Goal: Task Accomplishment & Management: Manage account settings

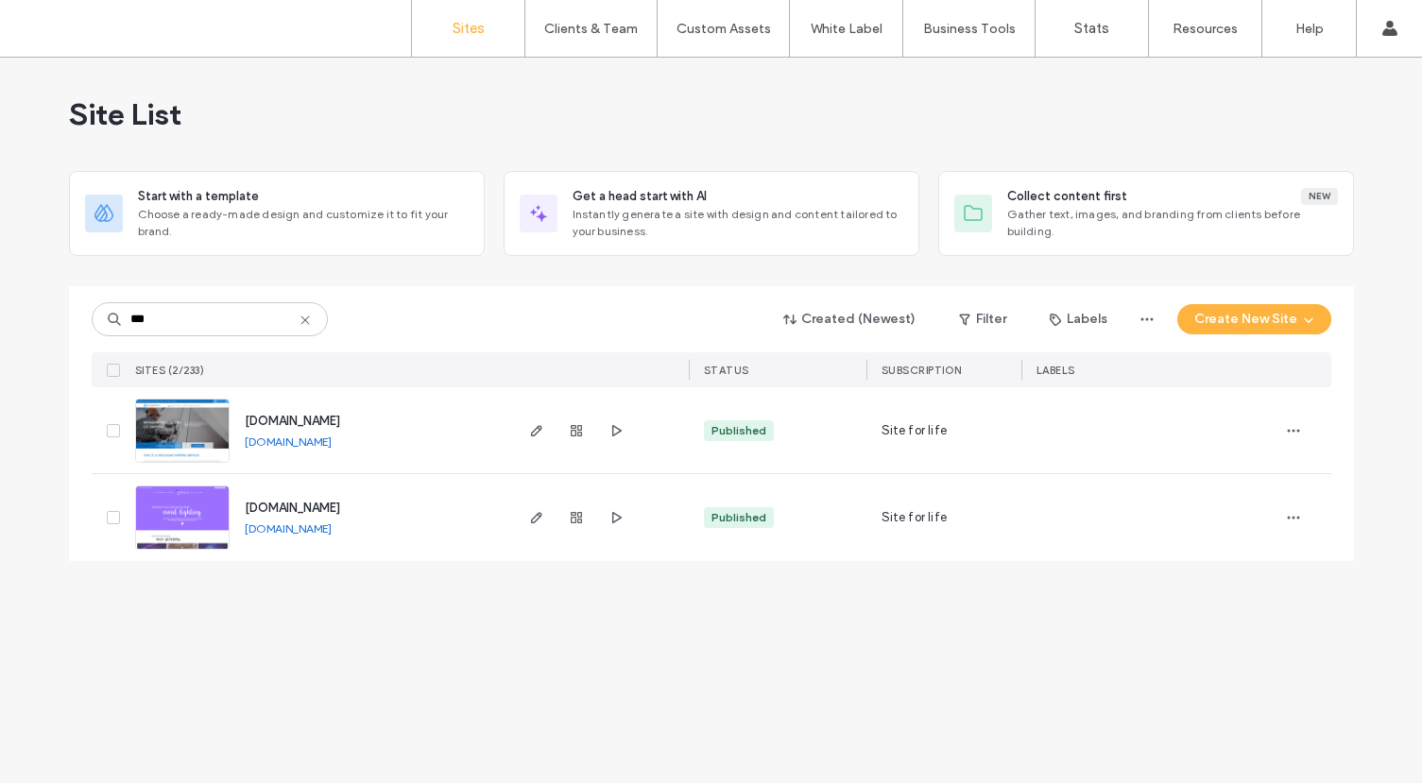
type input "***"
click at [325, 419] on span "[DOMAIN_NAME]" at bounding box center [292, 421] width 95 height 14
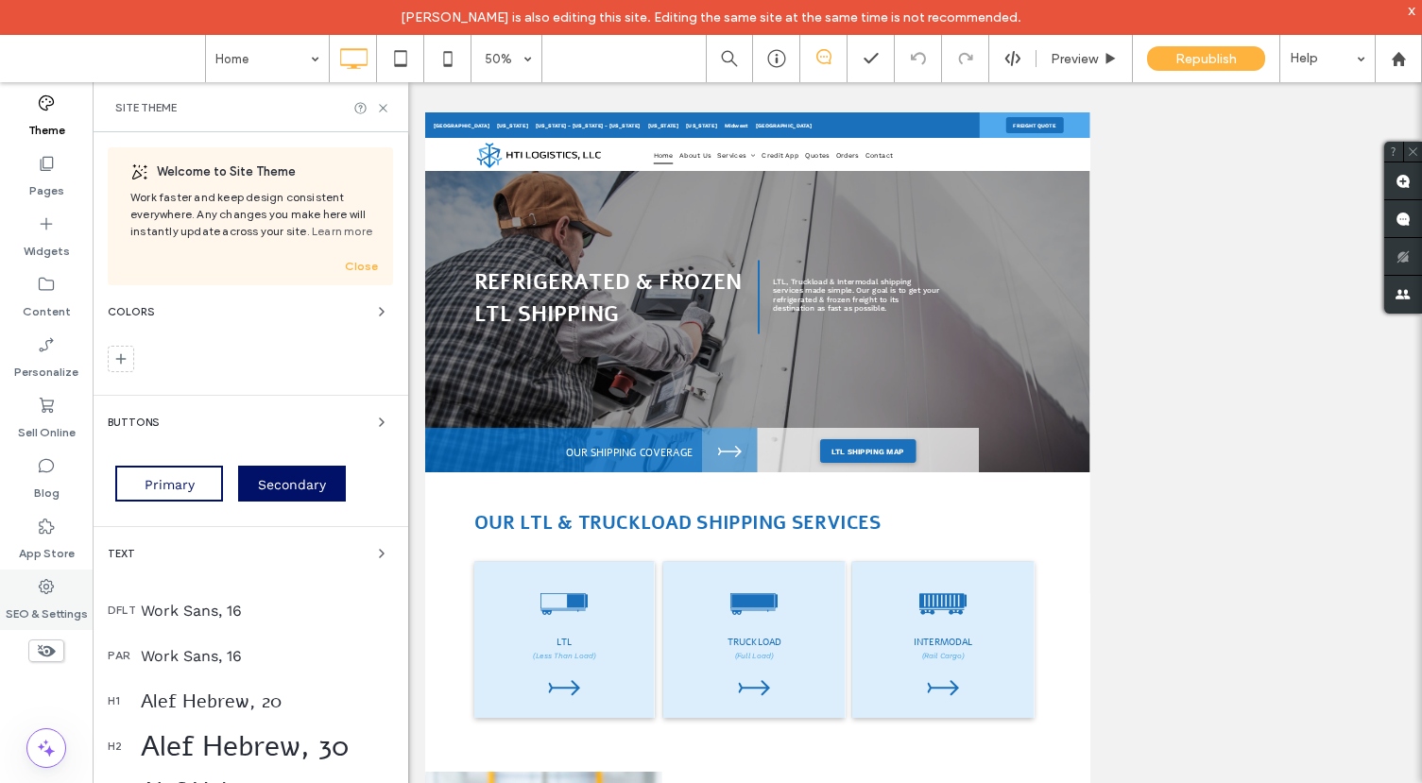
click at [37, 600] on label "SEO & Settings" at bounding box center [47, 609] width 82 height 26
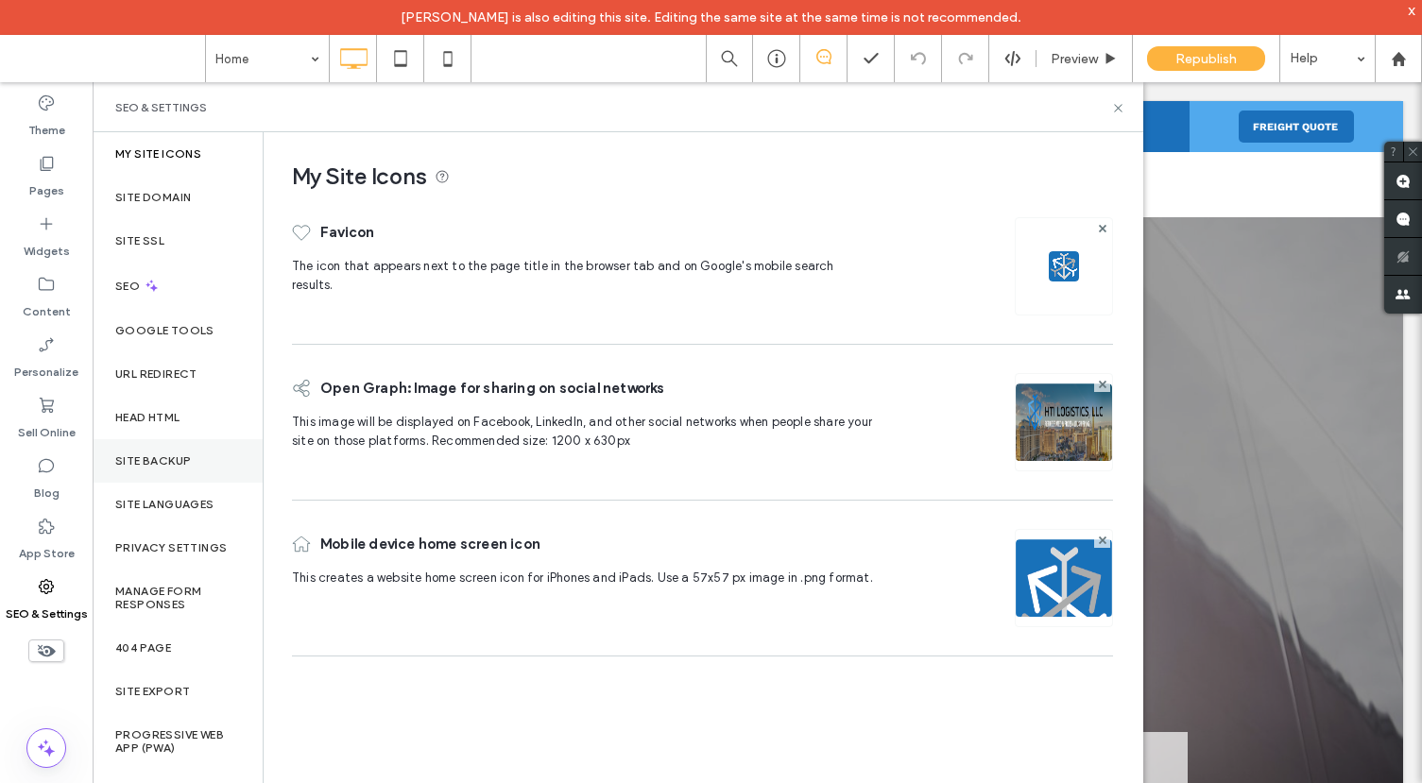
click at [157, 441] on div "Site Backup" at bounding box center [178, 460] width 170 height 43
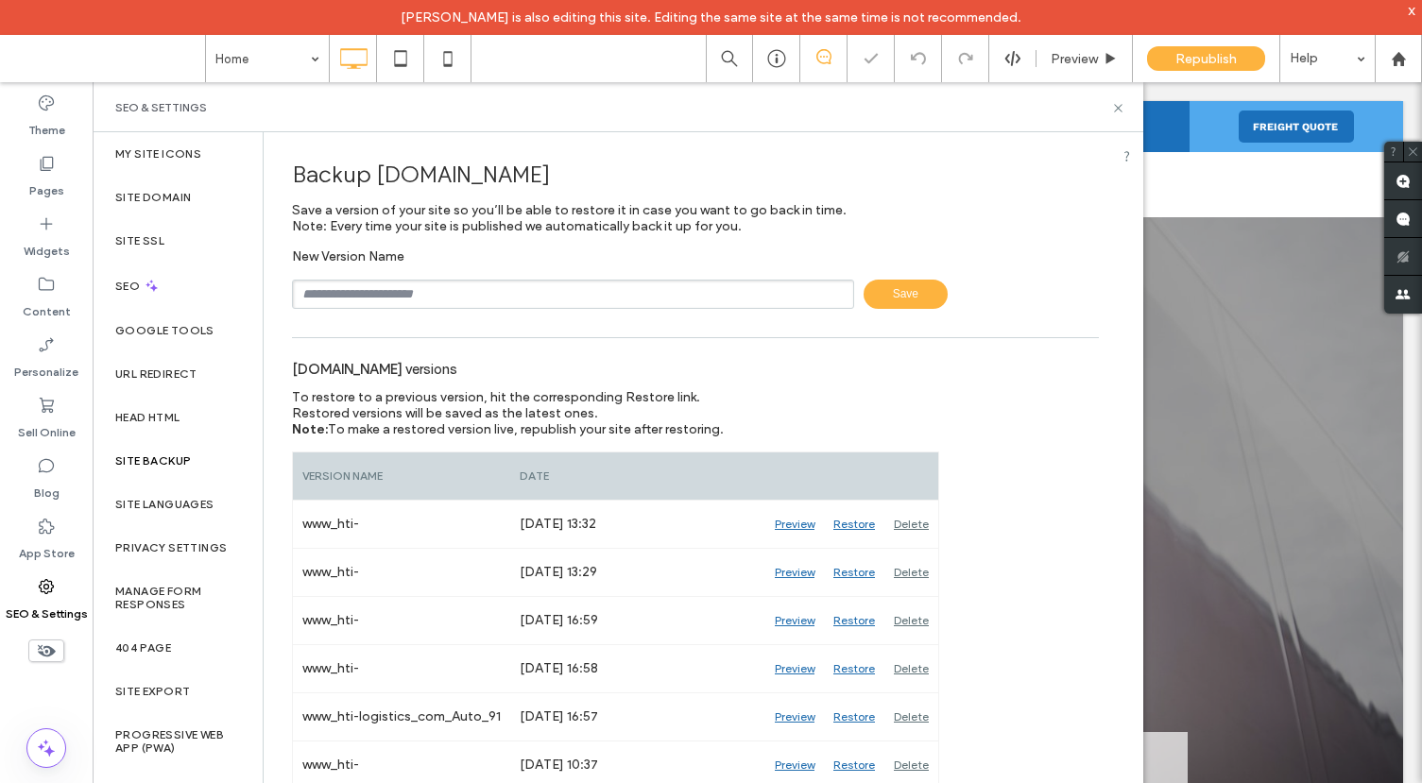
click at [366, 294] on input "text" at bounding box center [573, 294] width 562 height 29
type input "*********"
click at [921, 275] on div "New Version Name ********* Save" at bounding box center [695, 278] width 807 height 60
click at [911, 290] on span "Save" at bounding box center [906, 294] width 84 height 29
click at [1119, 109] on use at bounding box center [1118, 108] width 8 height 8
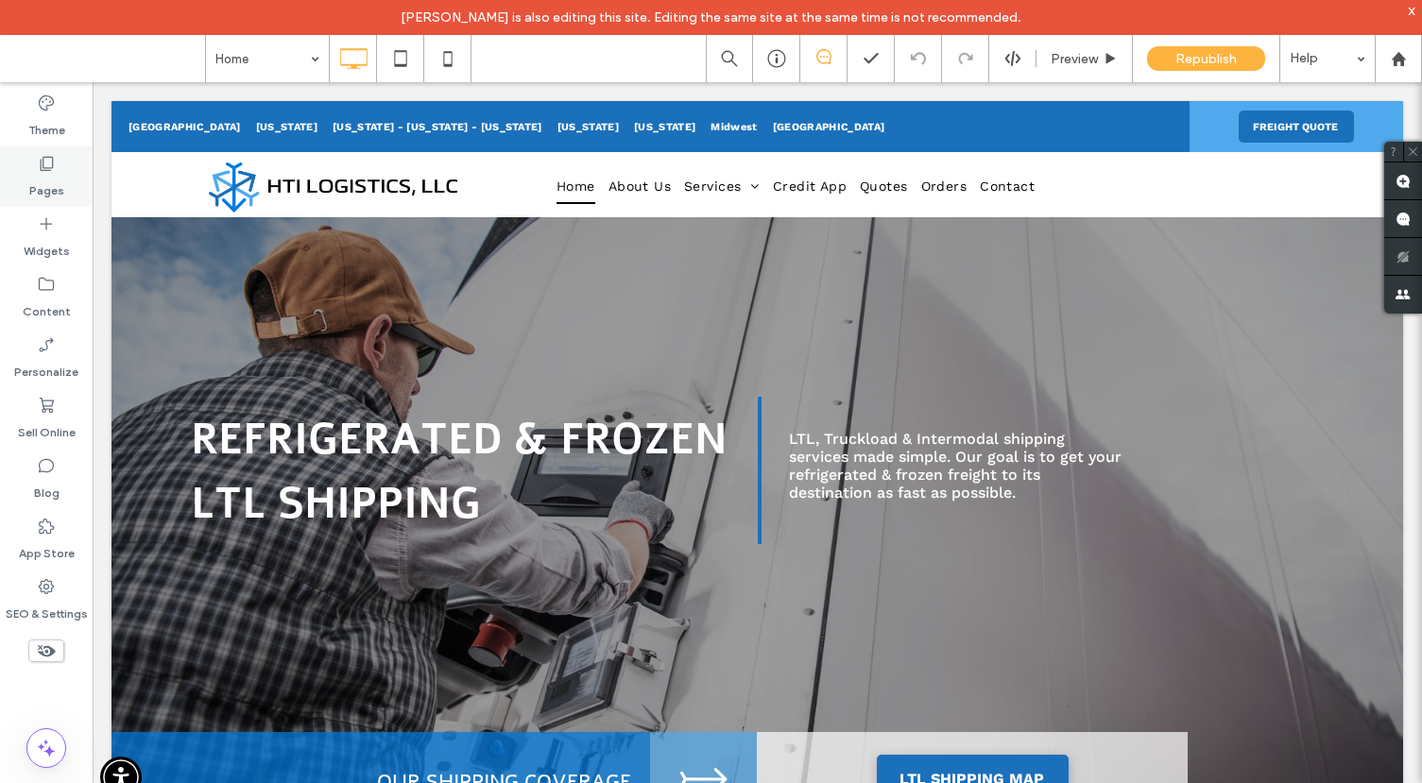
click at [43, 172] on div "Pages" at bounding box center [46, 176] width 93 height 60
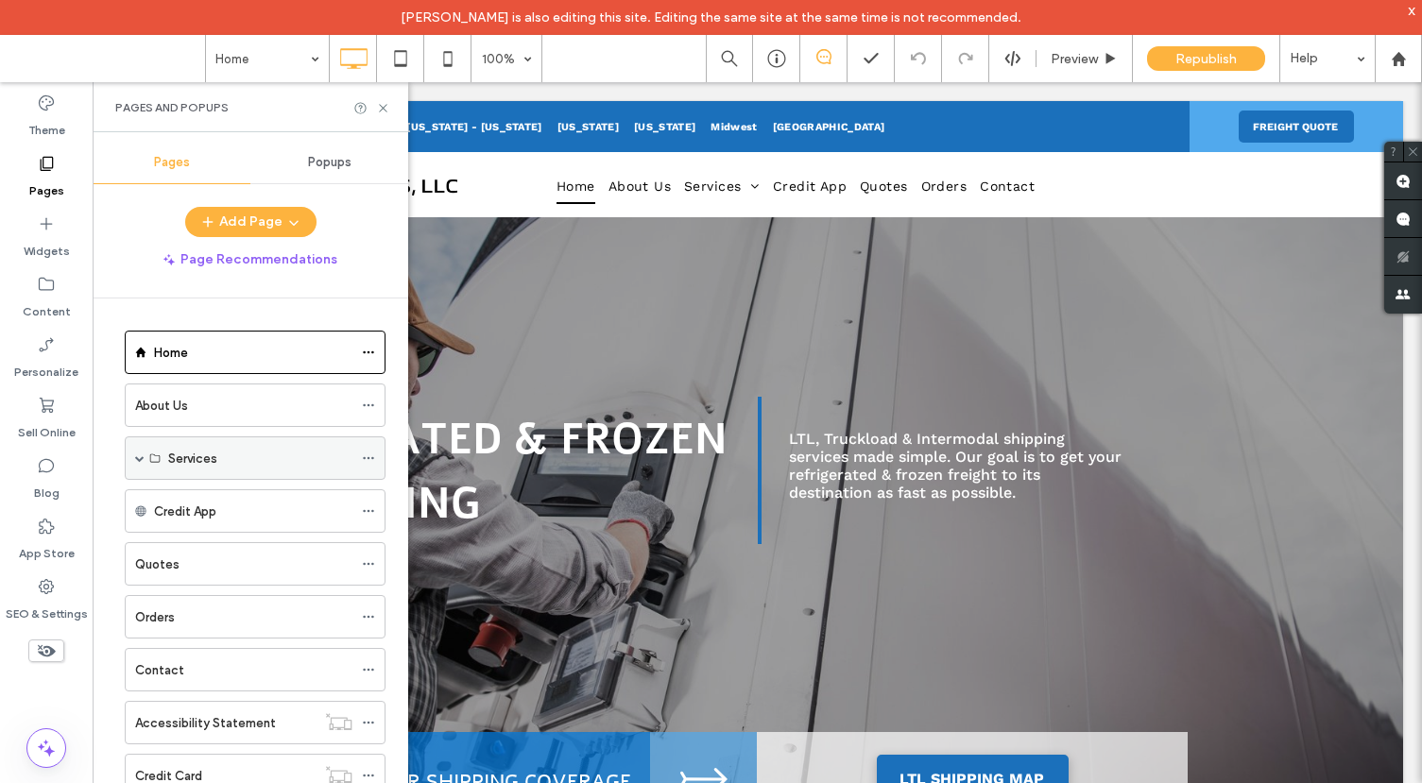
click at [145, 456] on div "Services" at bounding box center [255, 458] width 261 height 43
click at [139, 457] on span at bounding box center [139, 458] width 9 height 9
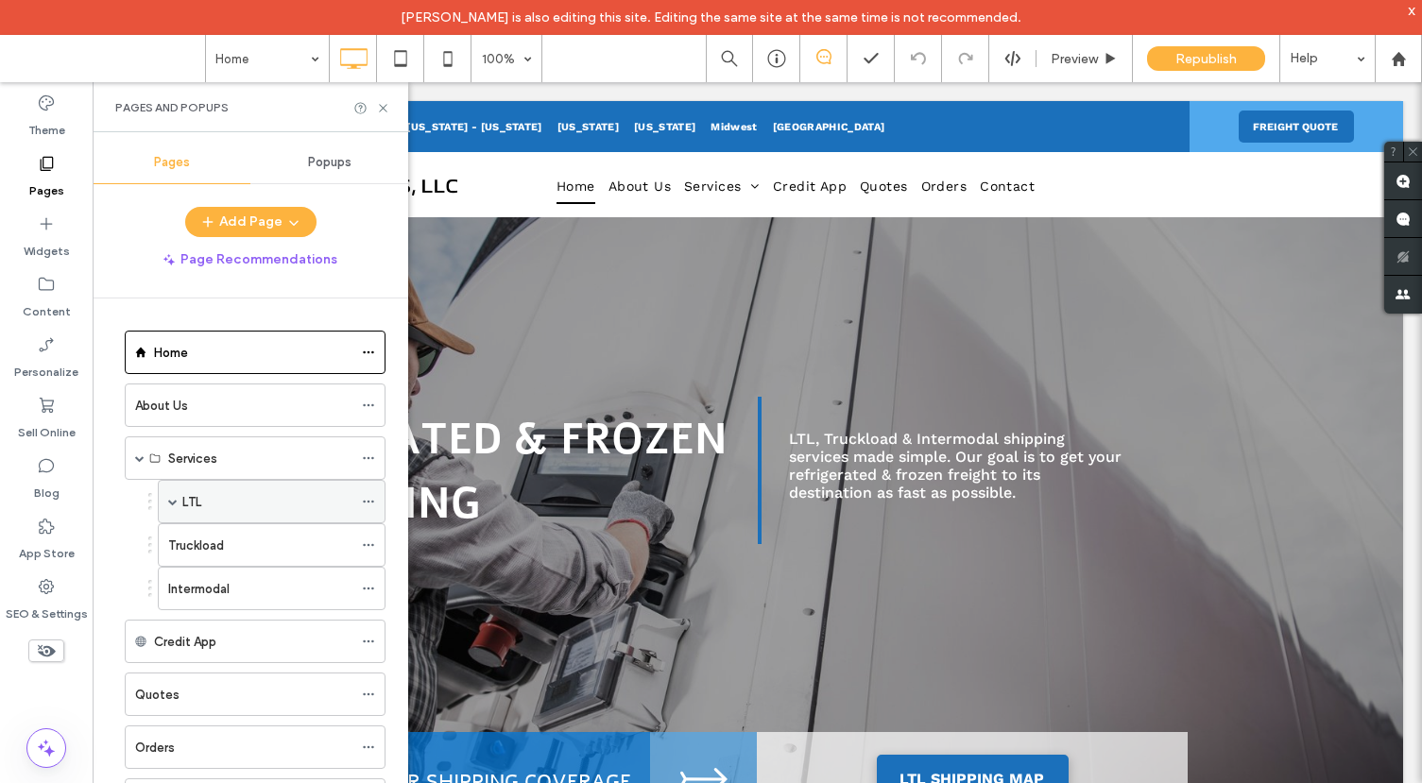
click at [248, 505] on div "LTL" at bounding box center [267, 502] width 170 height 20
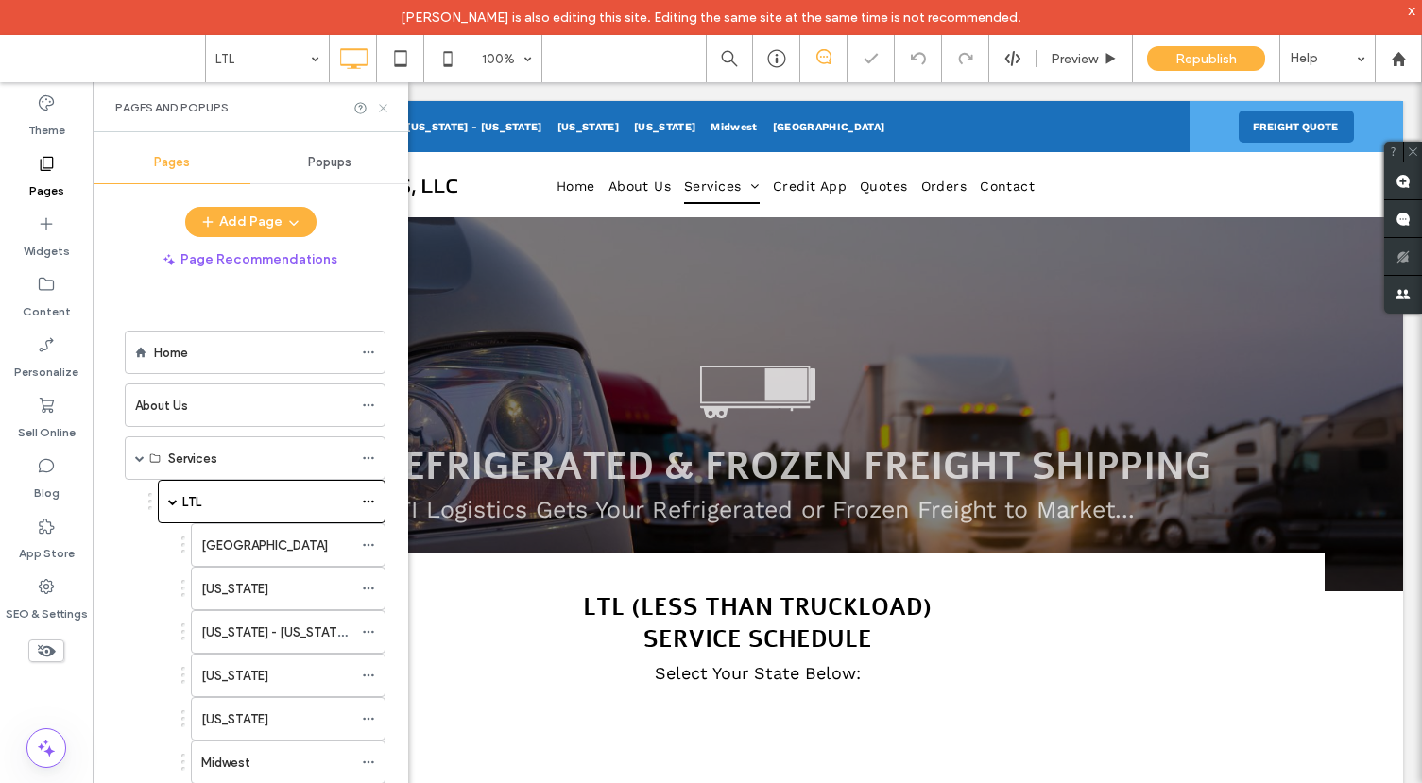
drag, startPoint x: 387, startPoint y: 106, endPoint x: 353, endPoint y: 250, distance: 148.5
click at [387, 106] on icon at bounding box center [383, 108] width 14 height 14
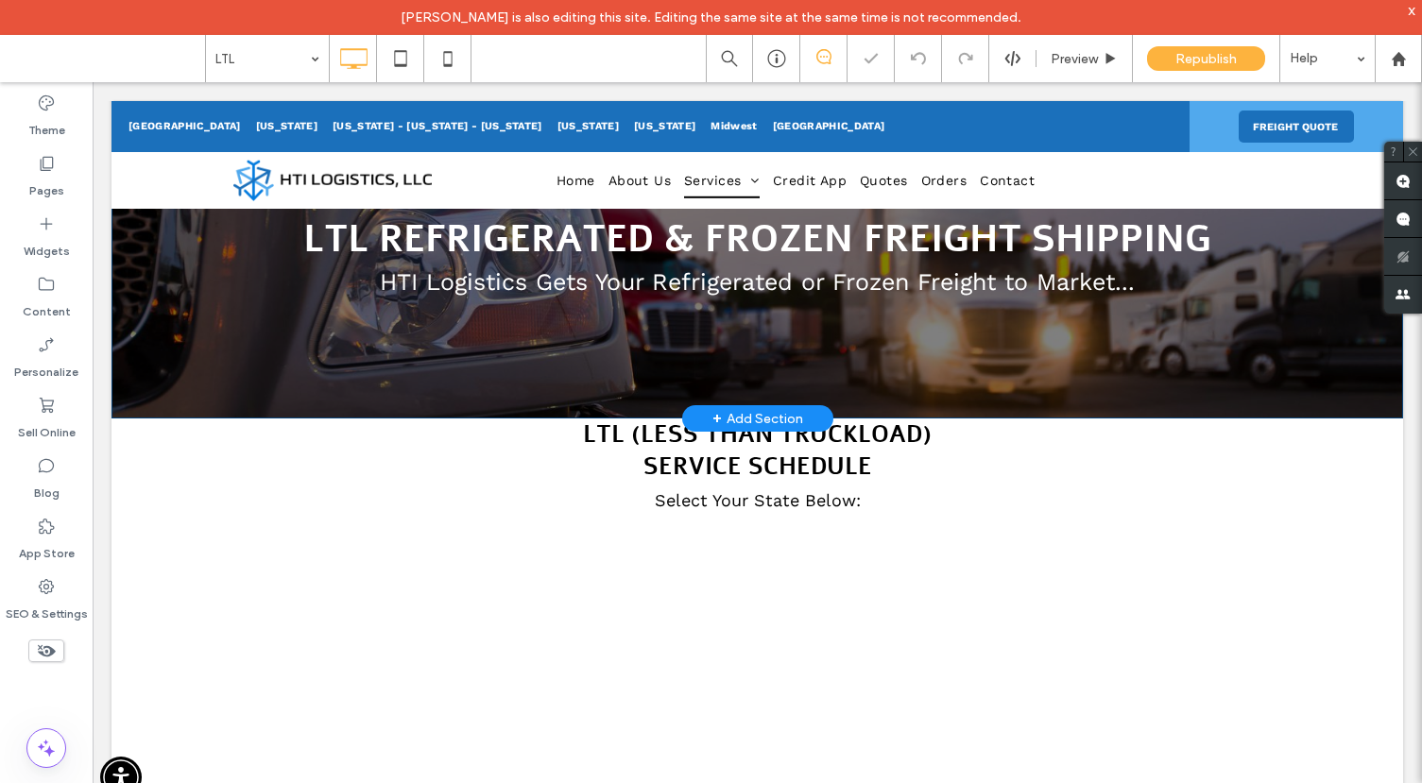
scroll to position [174, 0]
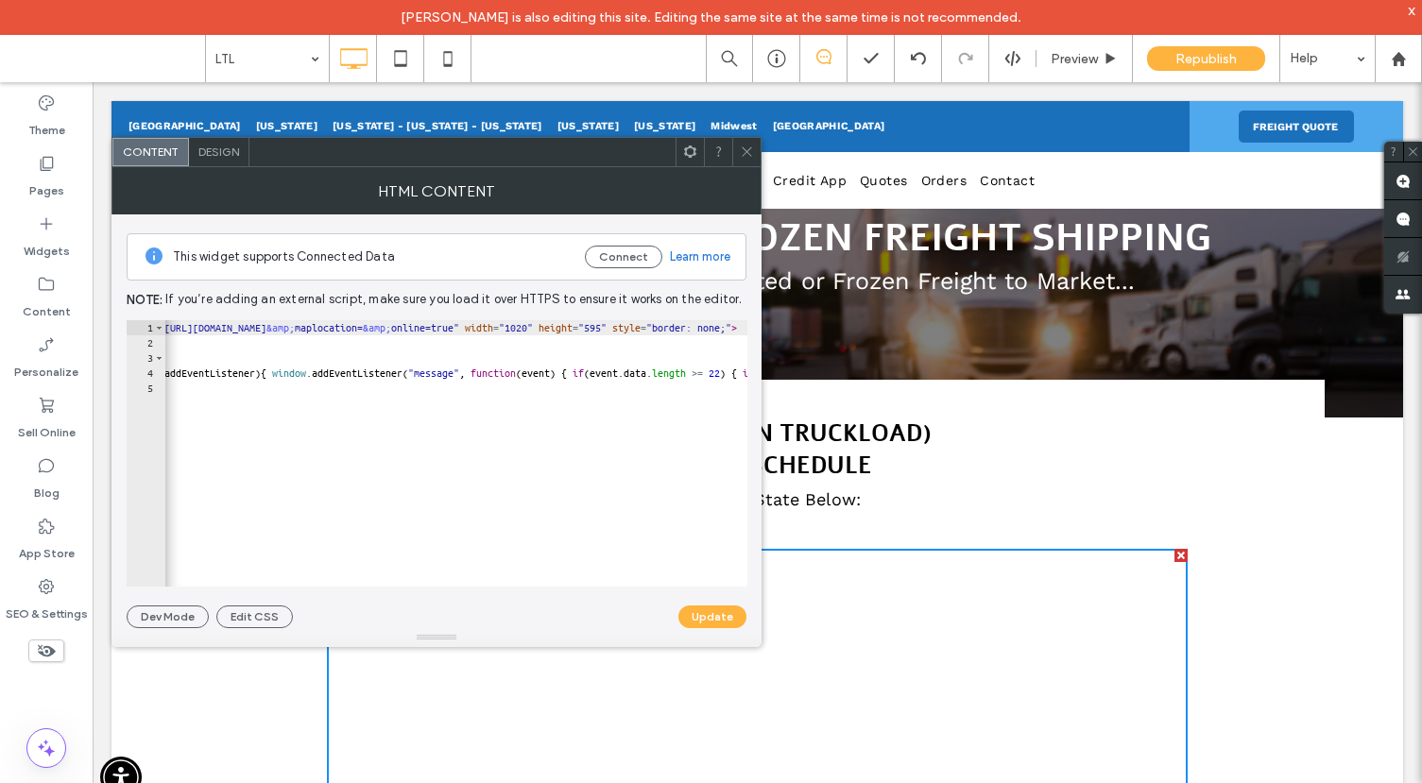
scroll to position [0, 0]
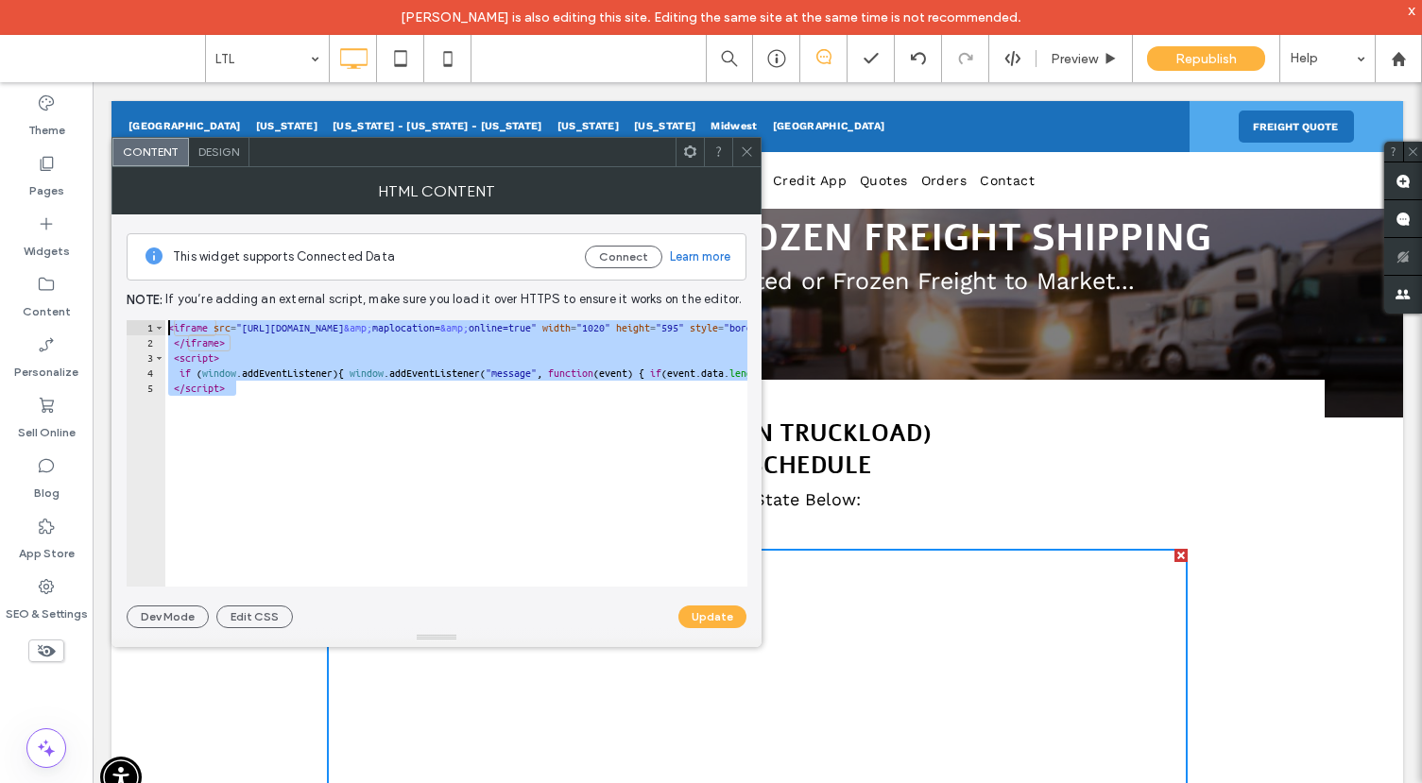
drag, startPoint x: 253, startPoint y: 391, endPoint x: 168, endPoint y: 327, distance: 106.6
type textarea "**********"
click at [403, 55] on icon at bounding box center [401, 59] width 38 height 38
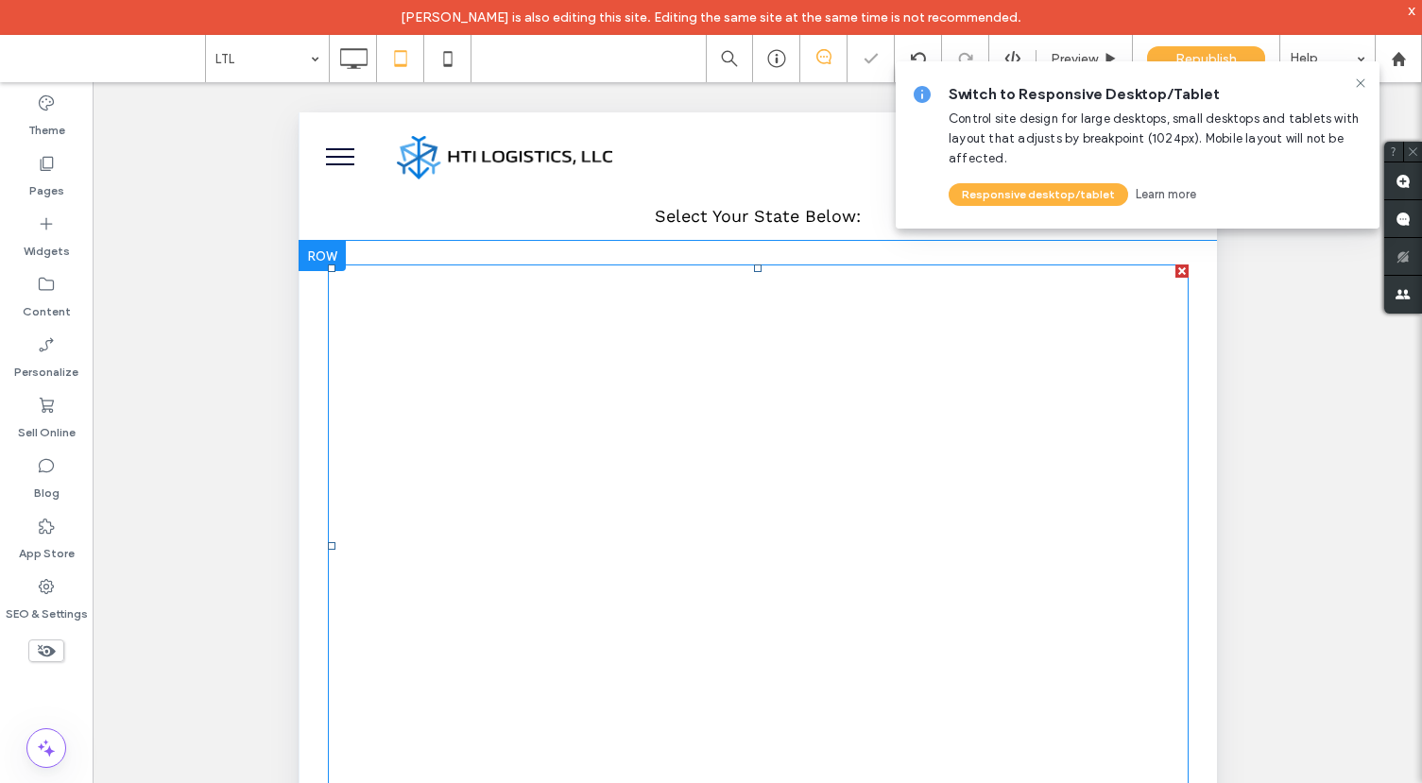
scroll to position [514, 0]
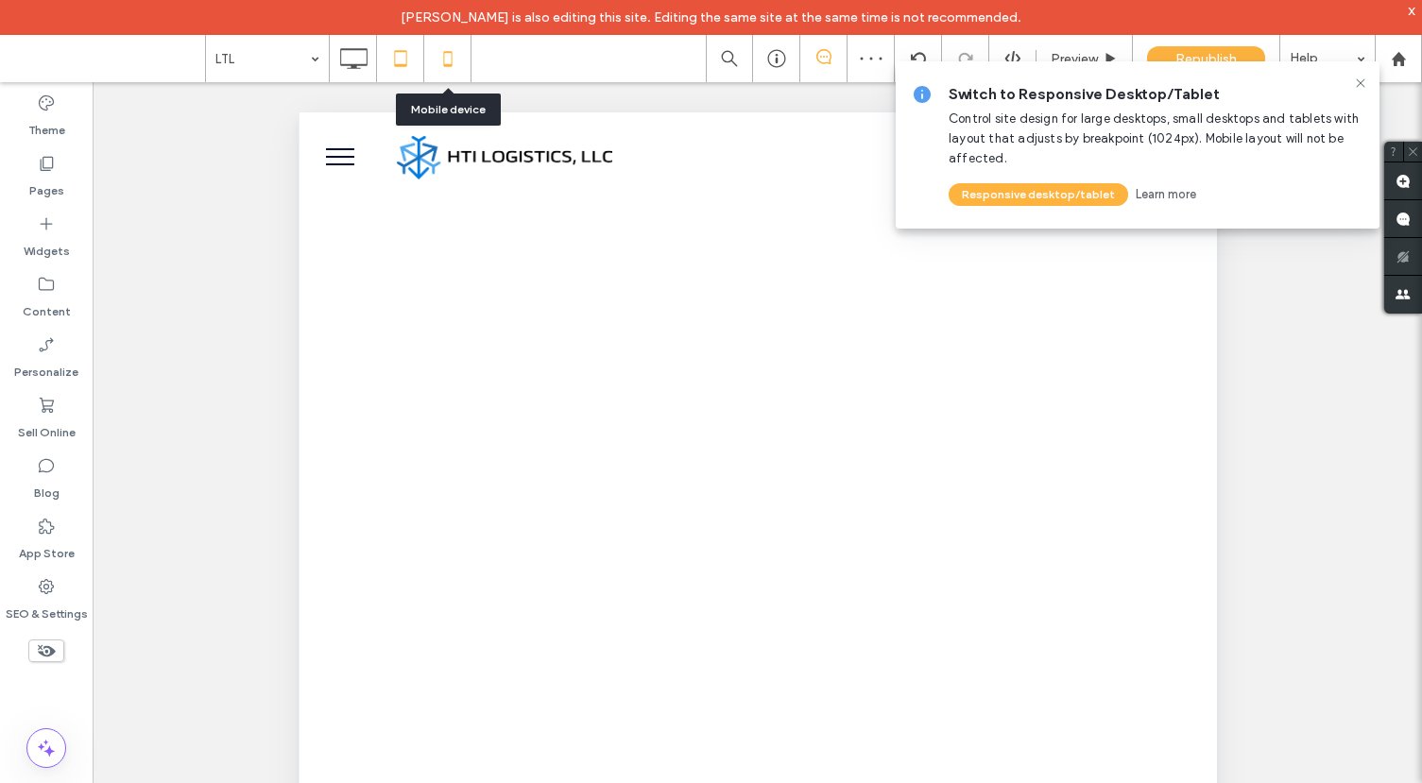
click at [458, 60] on icon at bounding box center [448, 59] width 38 height 38
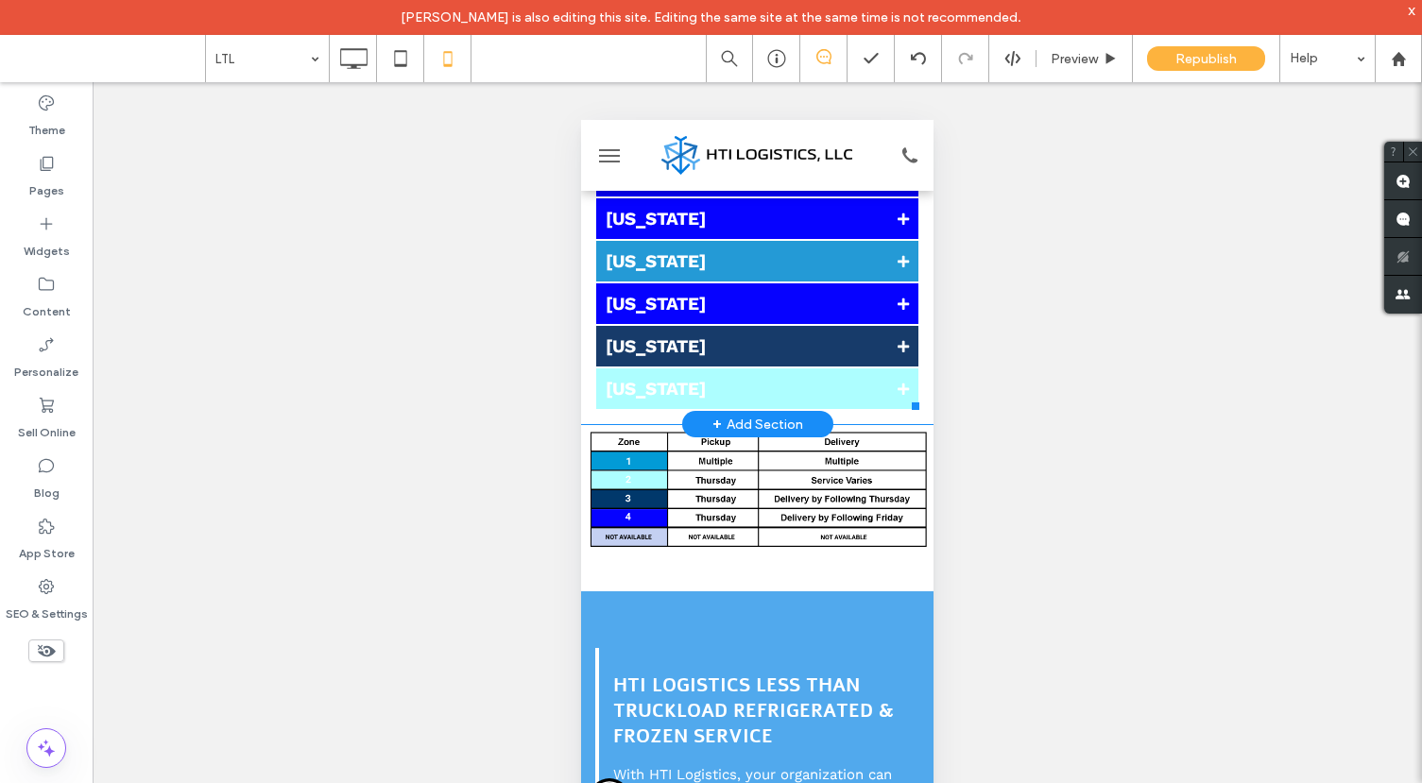
scroll to position [2370, 0]
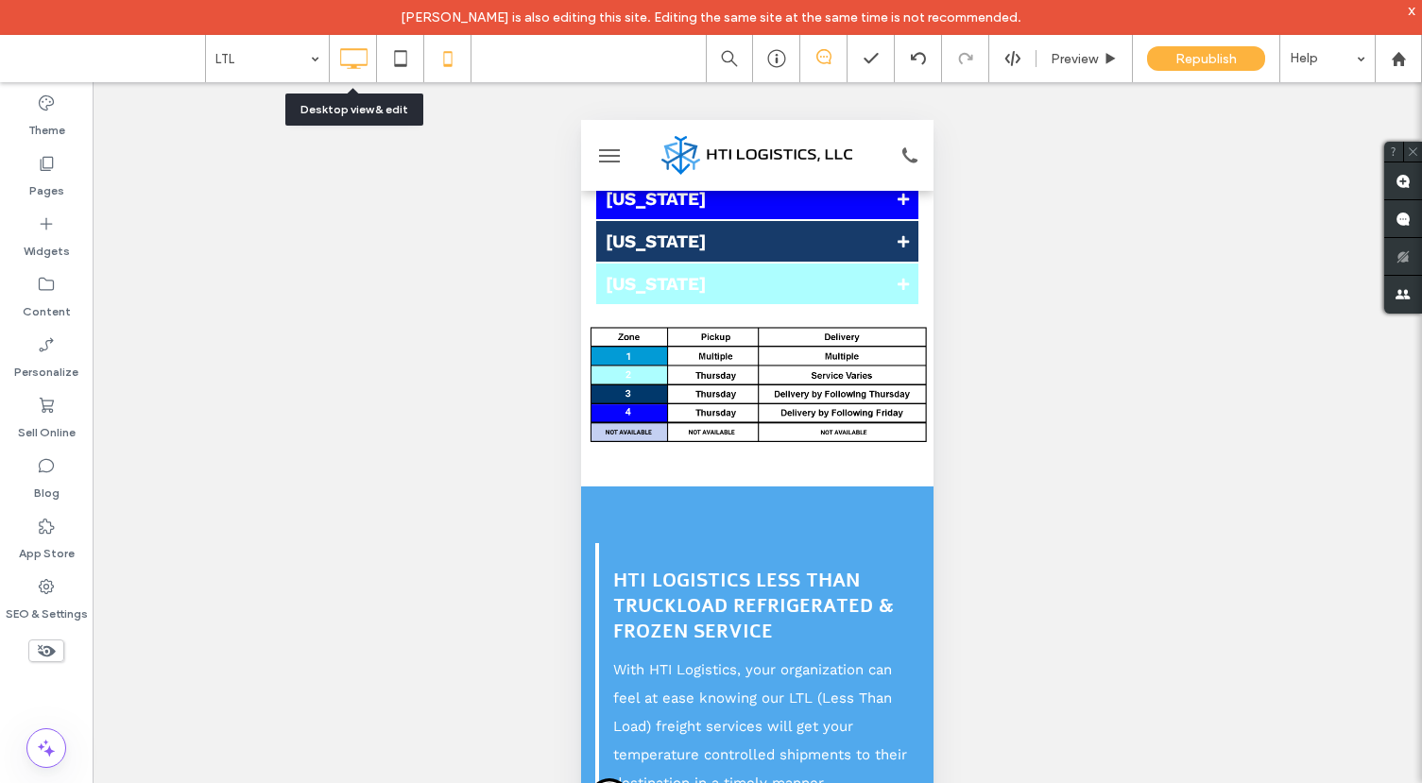
click at [351, 55] on icon at bounding box center [353, 59] width 38 height 38
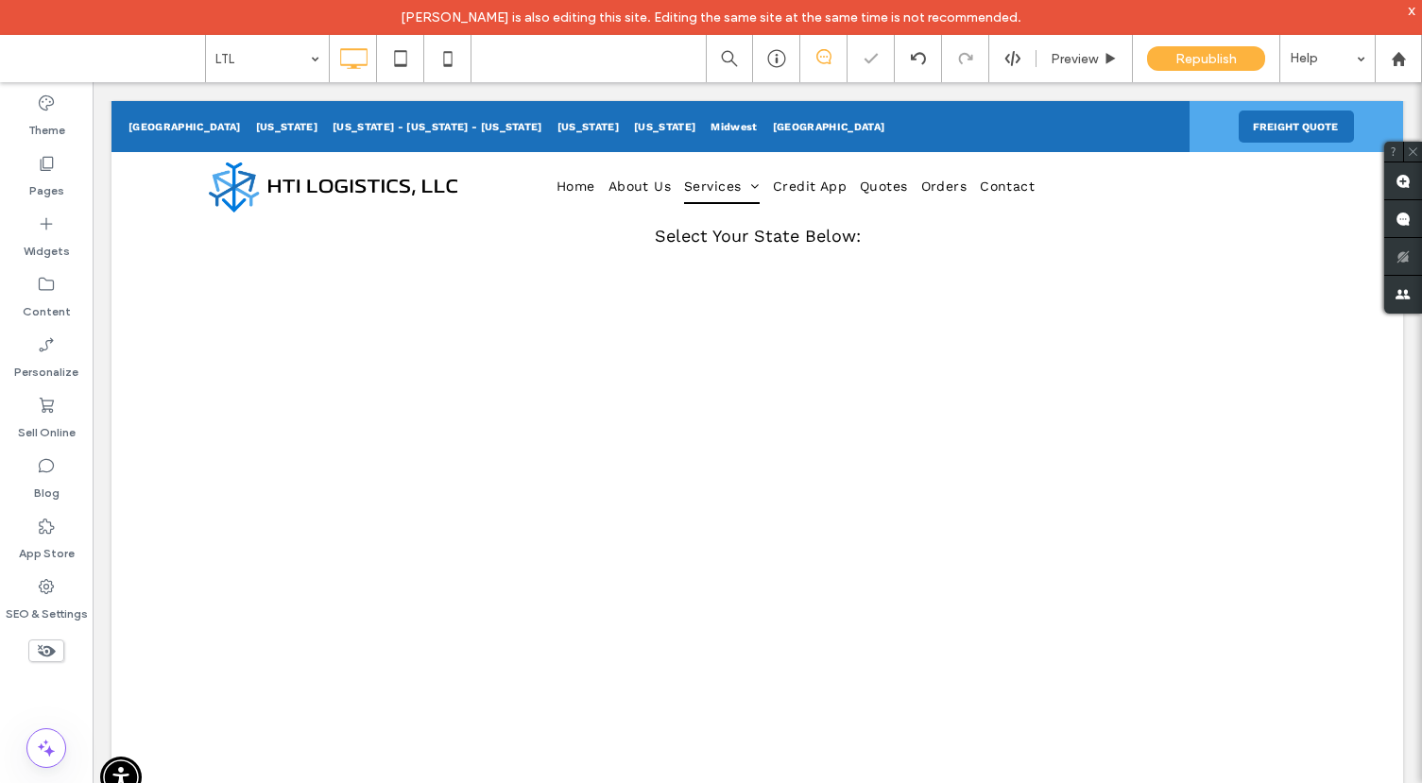
scroll to position [490, 0]
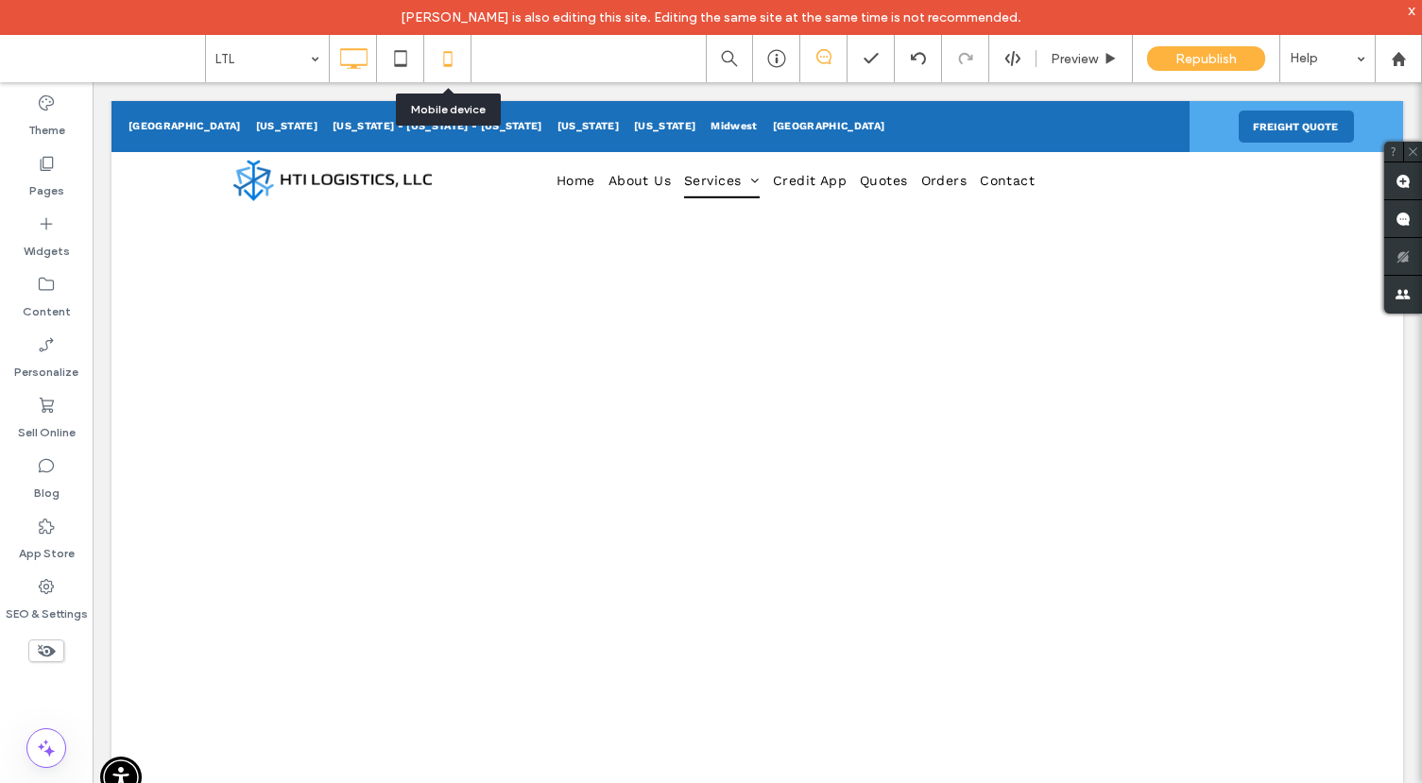
click at [448, 57] on icon at bounding box center [448, 59] width 38 height 38
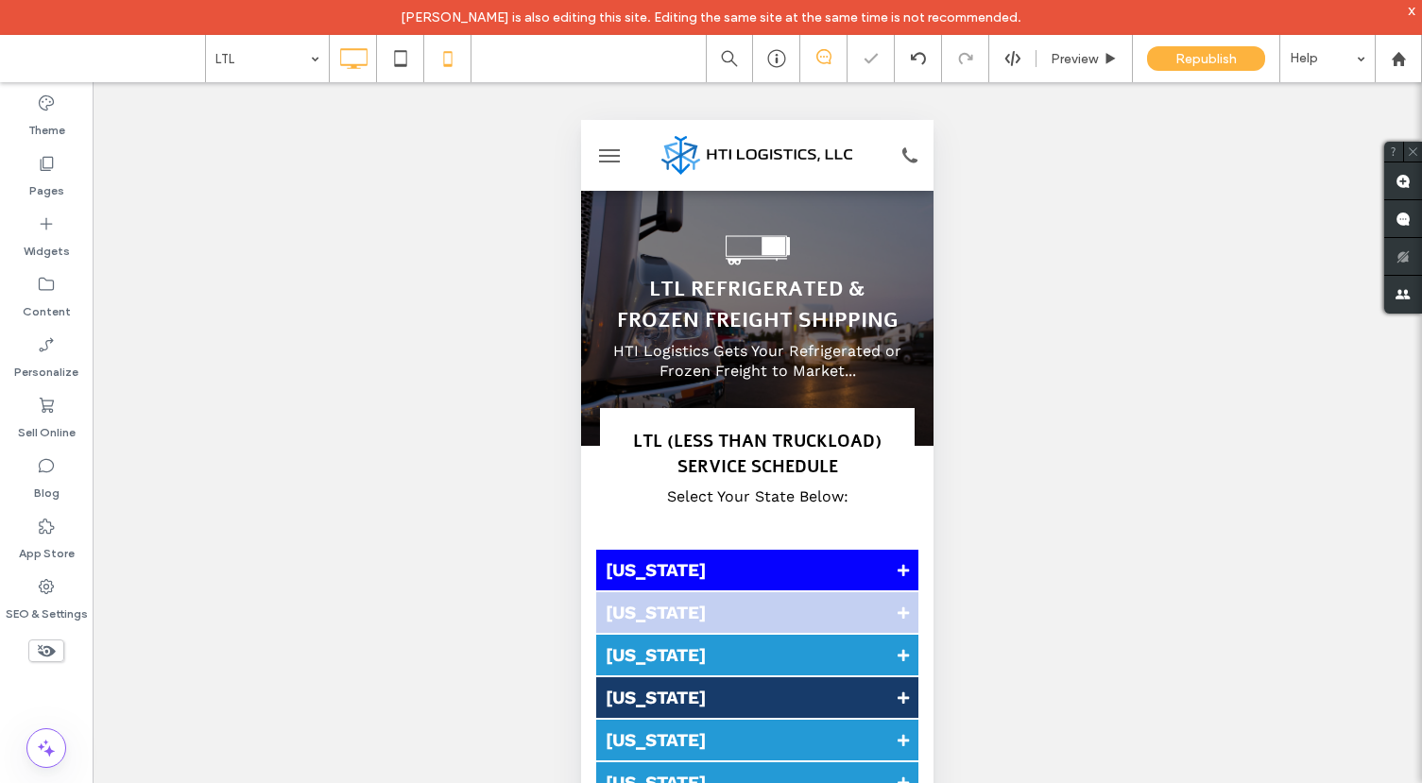
scroll to position [0, 0]
click at [358, 65] on icon at bounding box center [353, 59] width 38 height 38
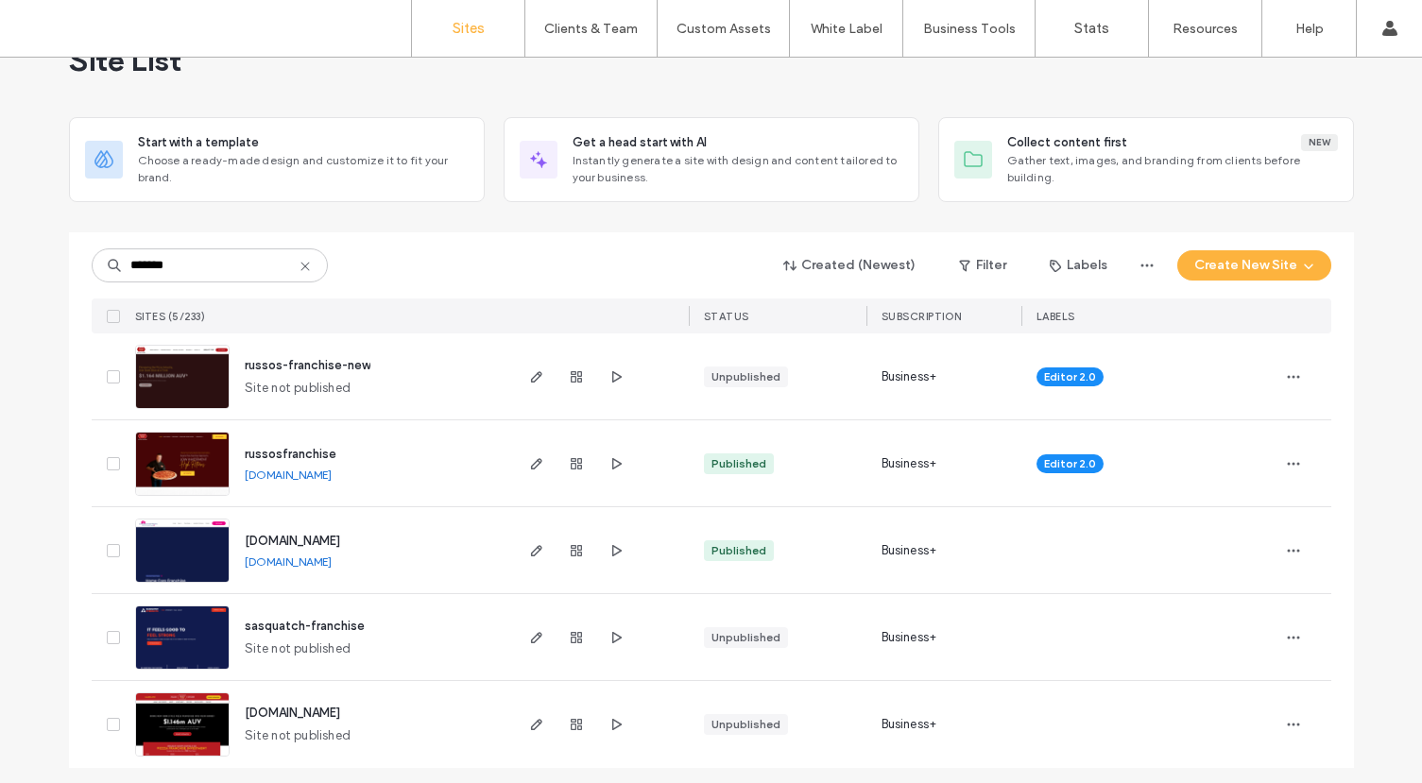
scroll to position [61, 0]
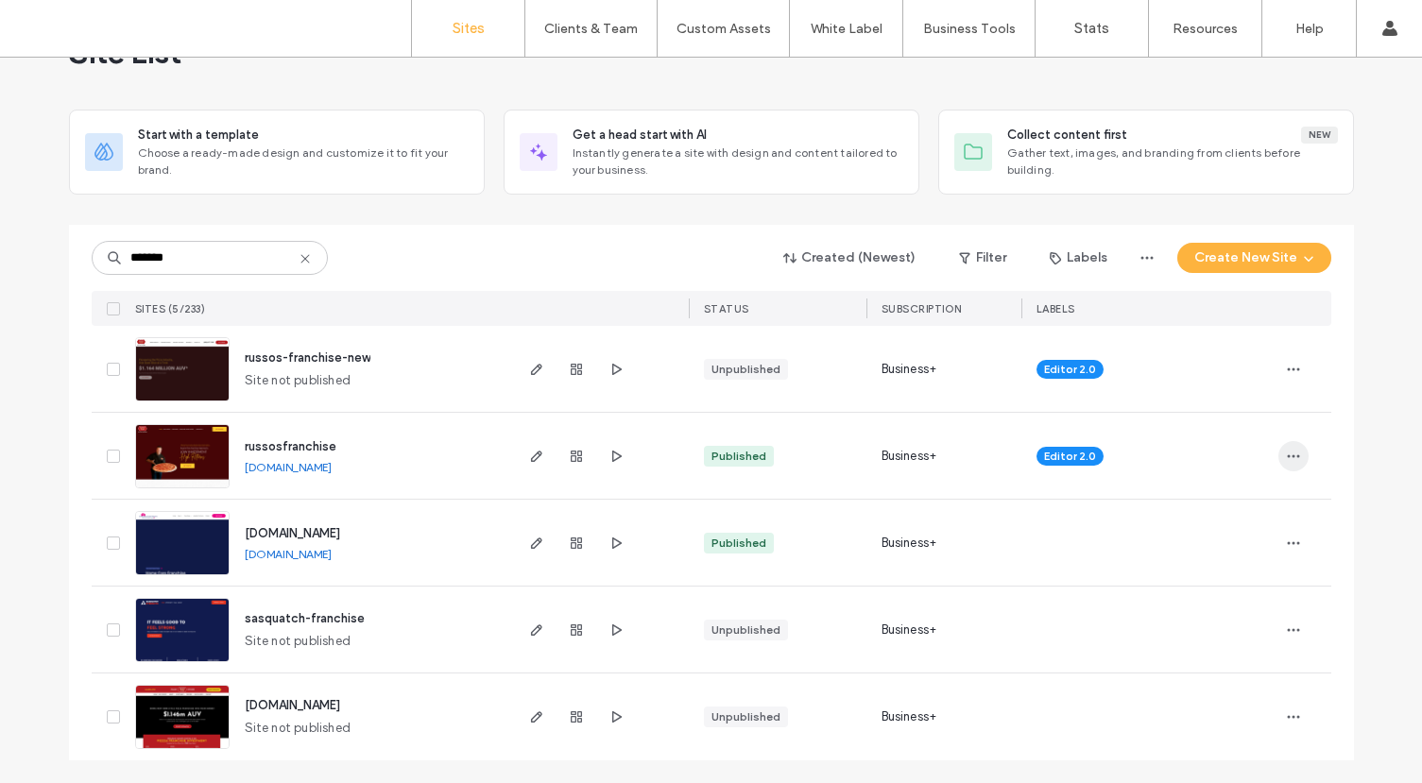
type input "*******"
click at [1289, 446] on span "button" at bounding box center [1293, 456] width 30 height 30
click at [307, 449] on span "russosfranchise" at bounding box center [291, 446] width 92 height 14
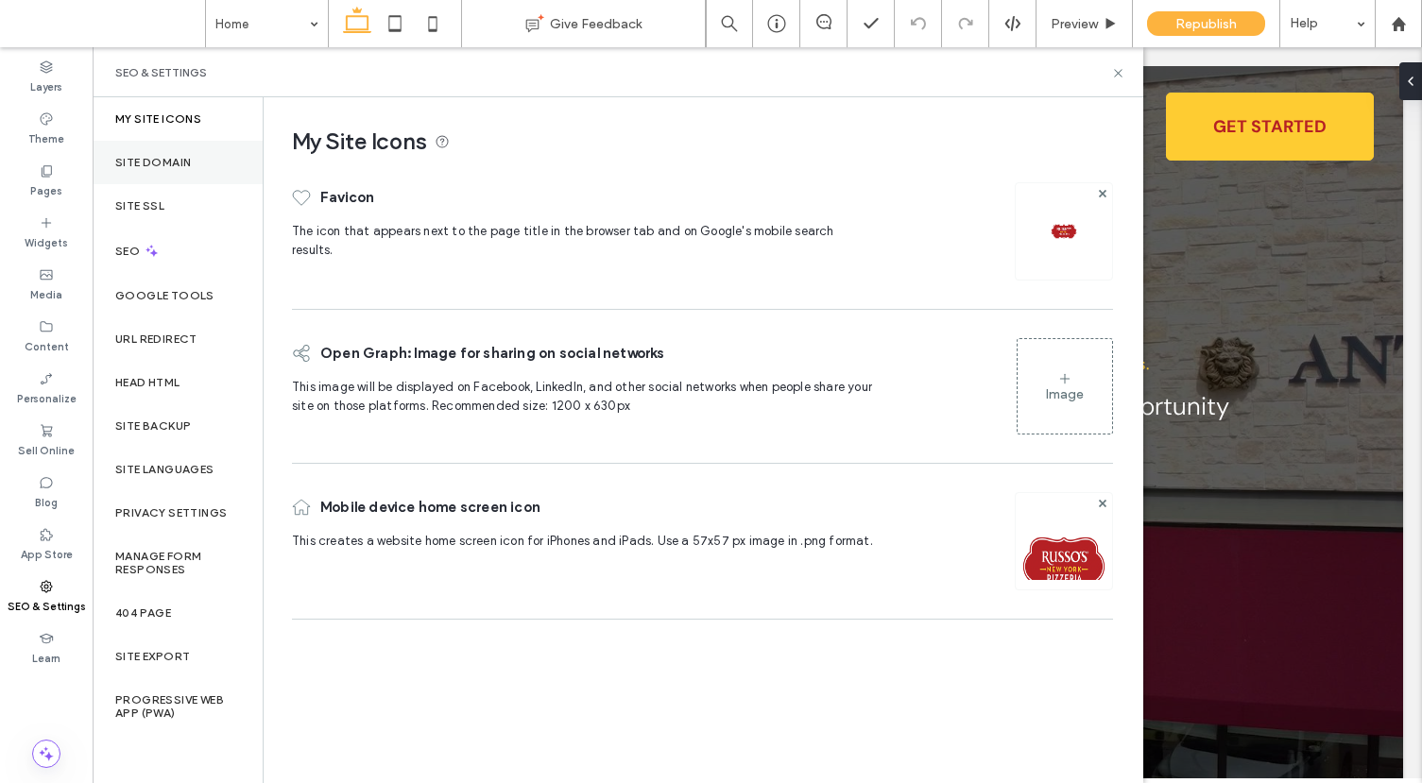
click at [198, 174] on div "Site Domain" at bounding box center [178, 162] width 170 height 43
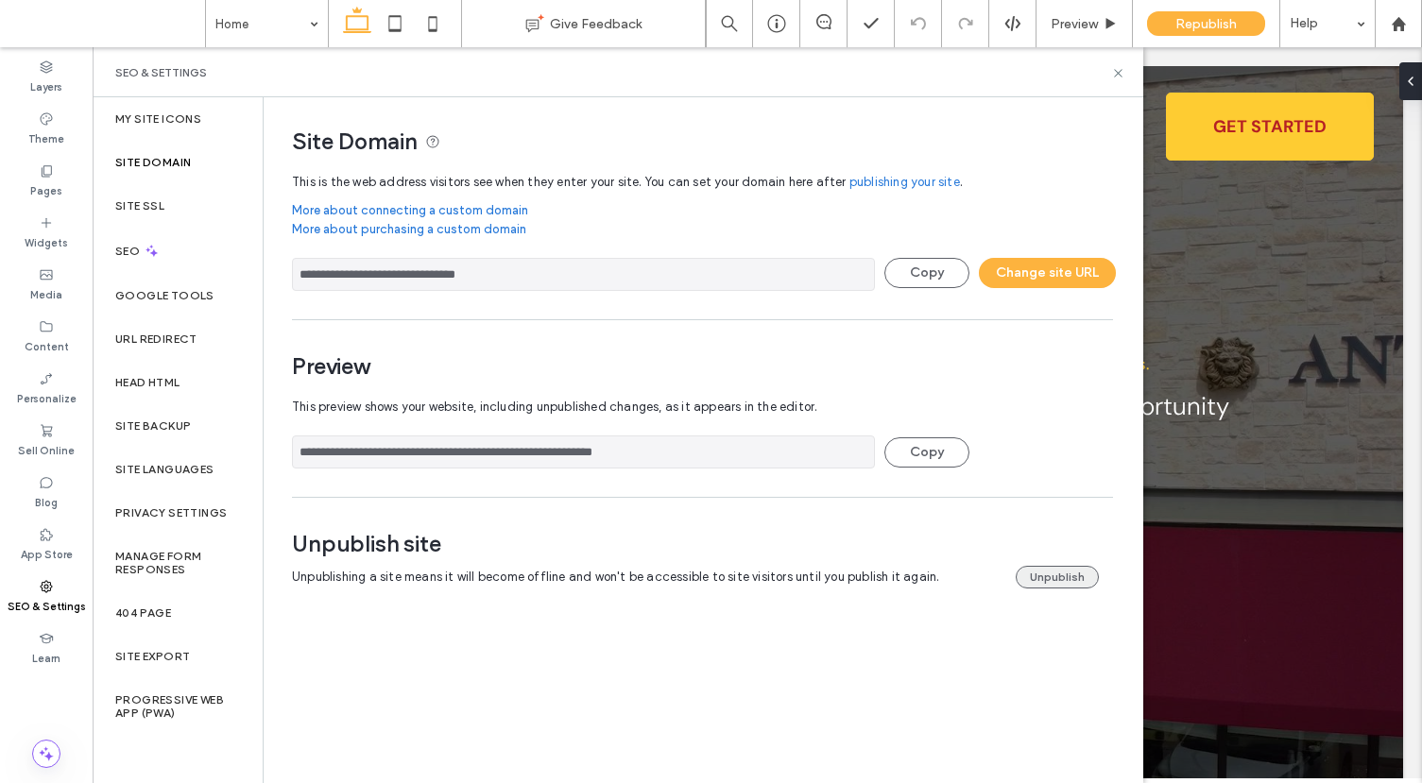
click at [1046, 575] on button "Unpublish" at bounding box center [1057, 577] width 83 height 23
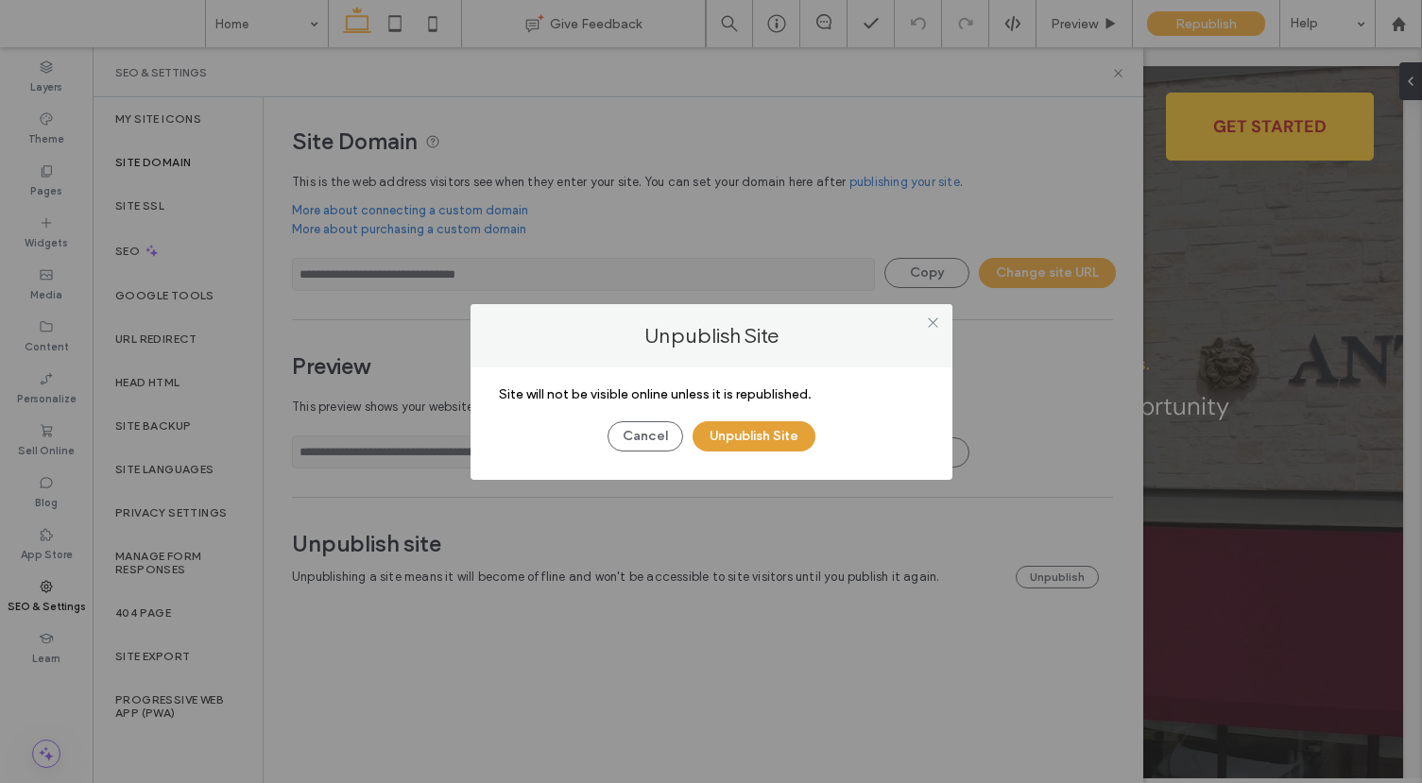
click at [784, 448] on button "Unpublish Site" at bounding box center [754, 436] width 123 height 30
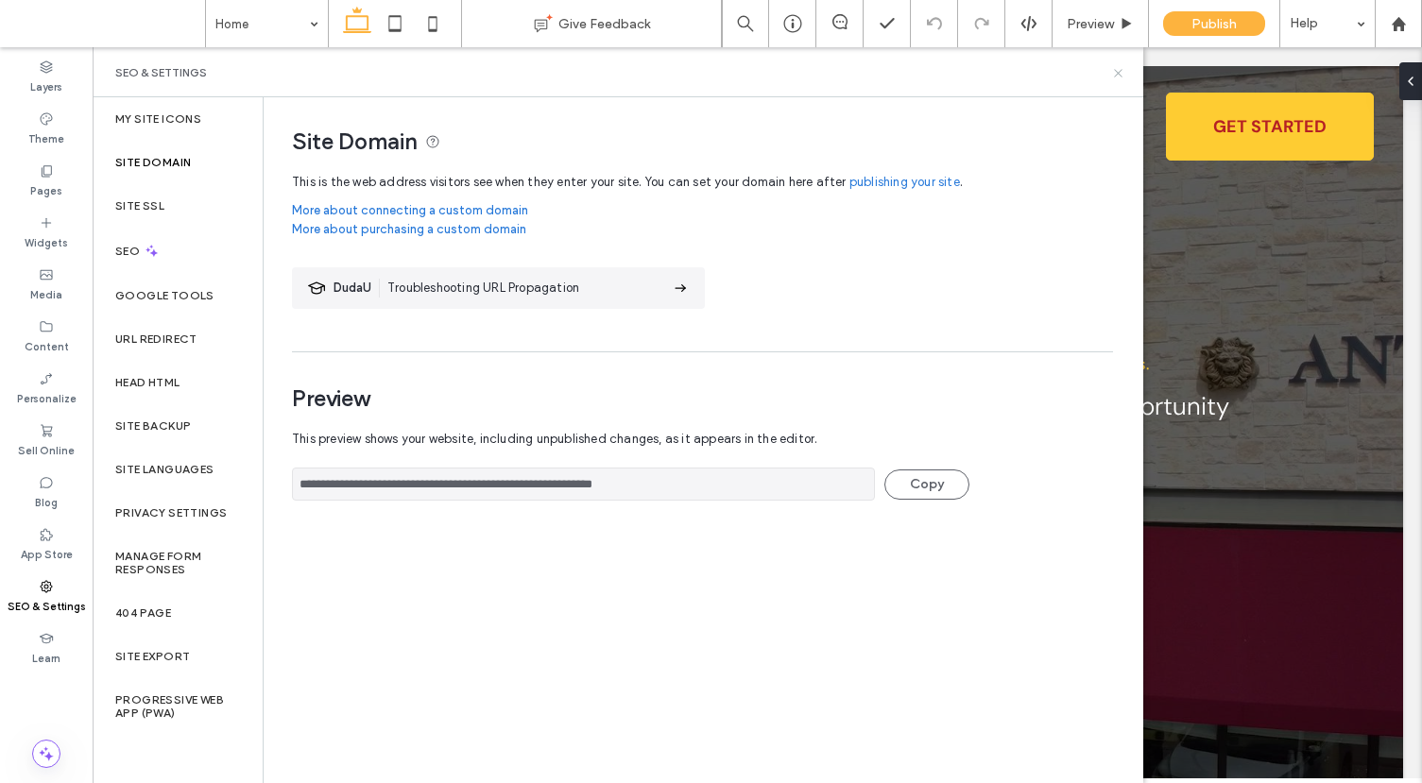
click at [1116, 77] on icon at bounding box center [1118, 73] width 14 height 14
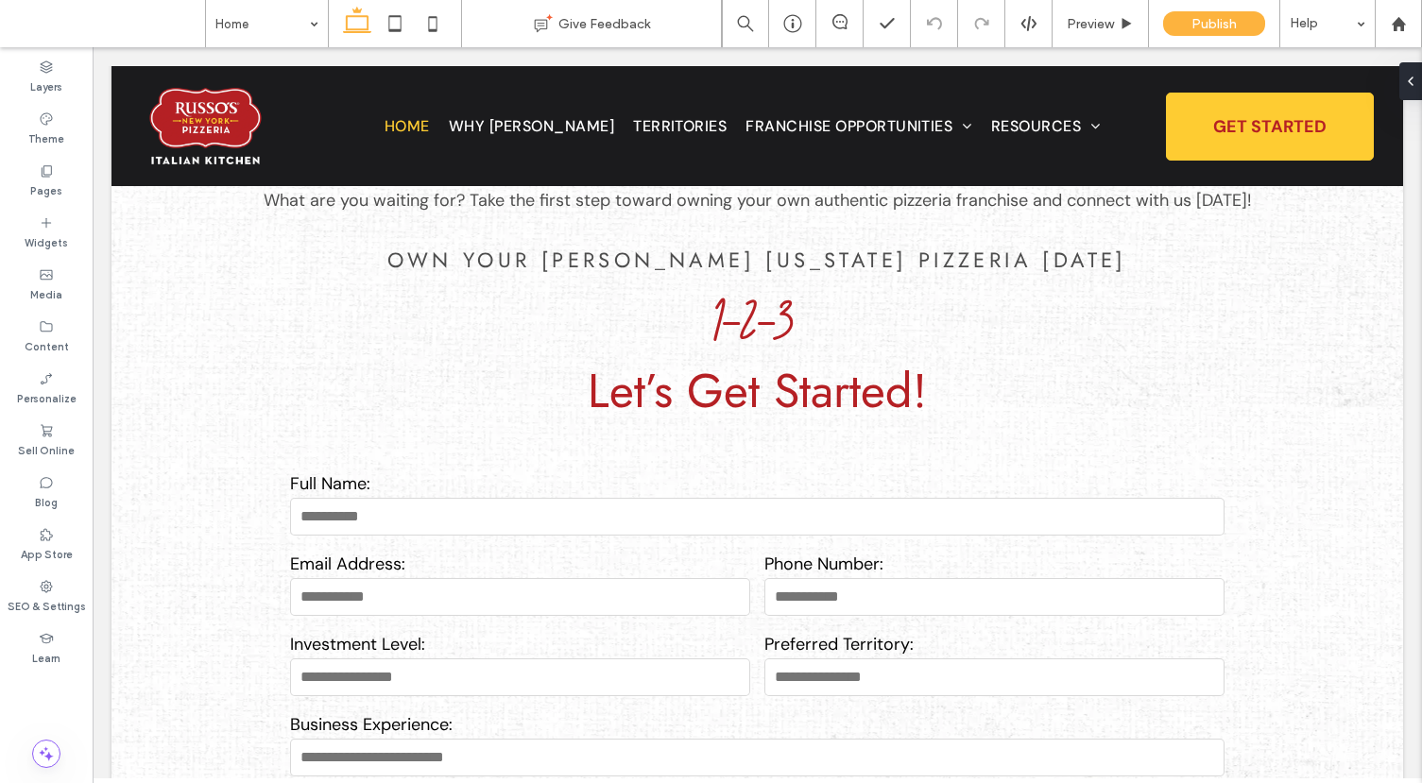
scroll to position [4785, 0]
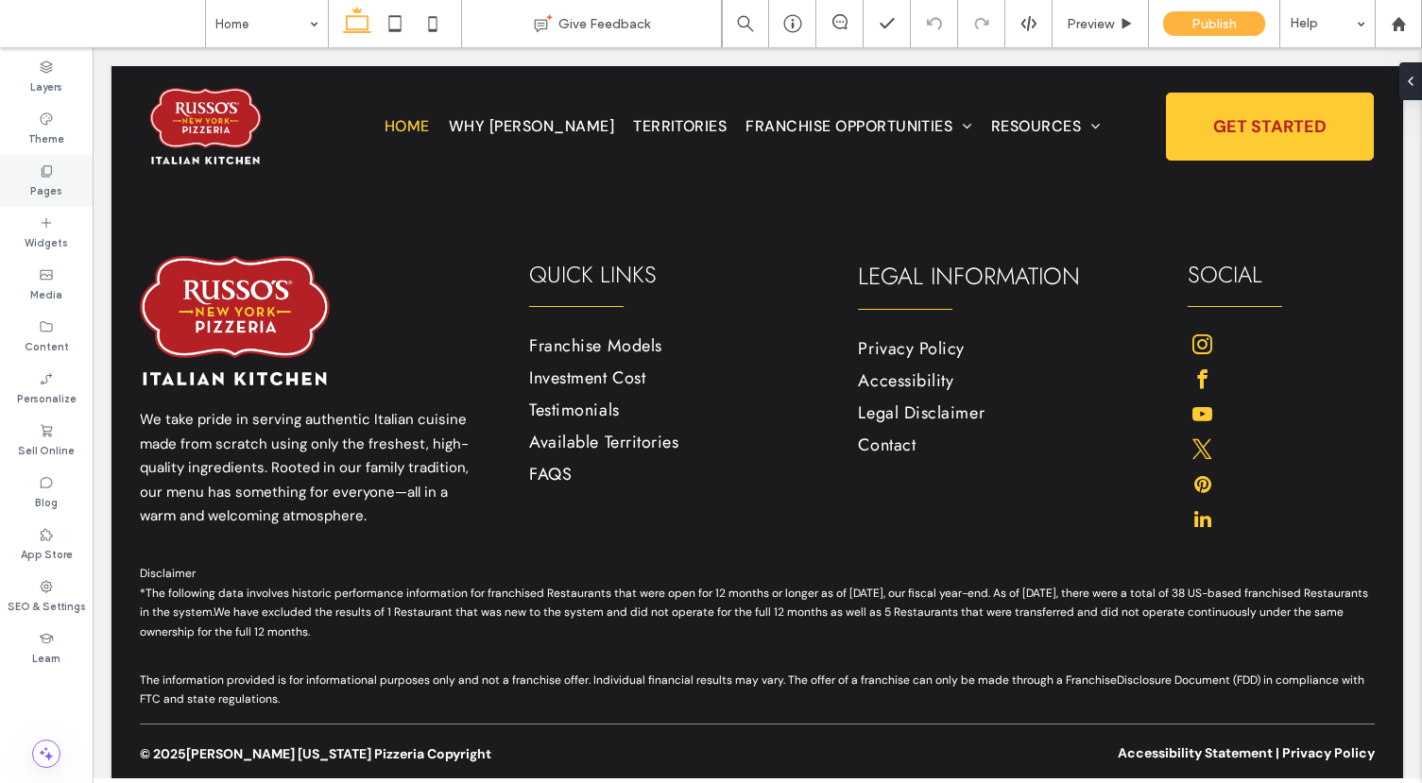
click at [51, 187] on label "Pages" at bounding box center [46, 189] width 32 height 21
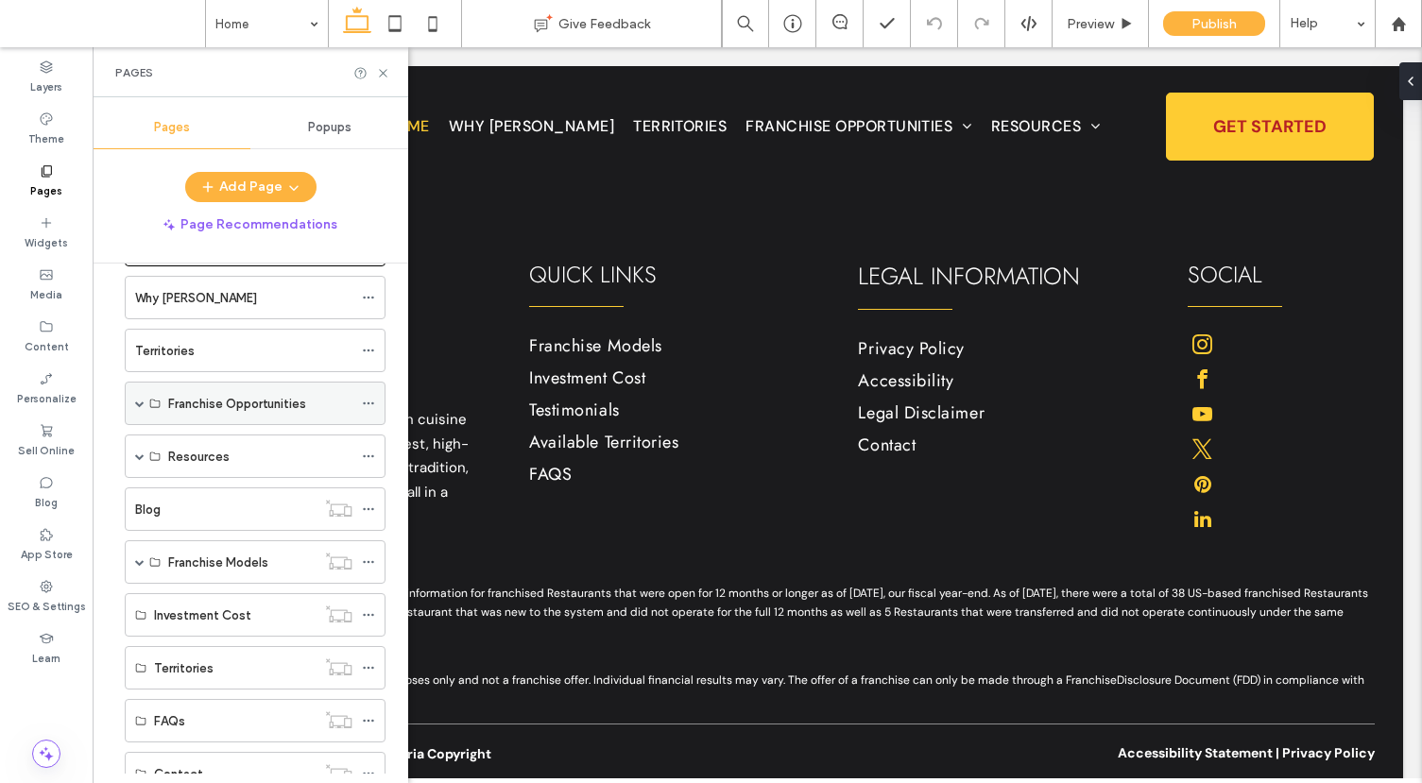
scroll to position [248, 0]
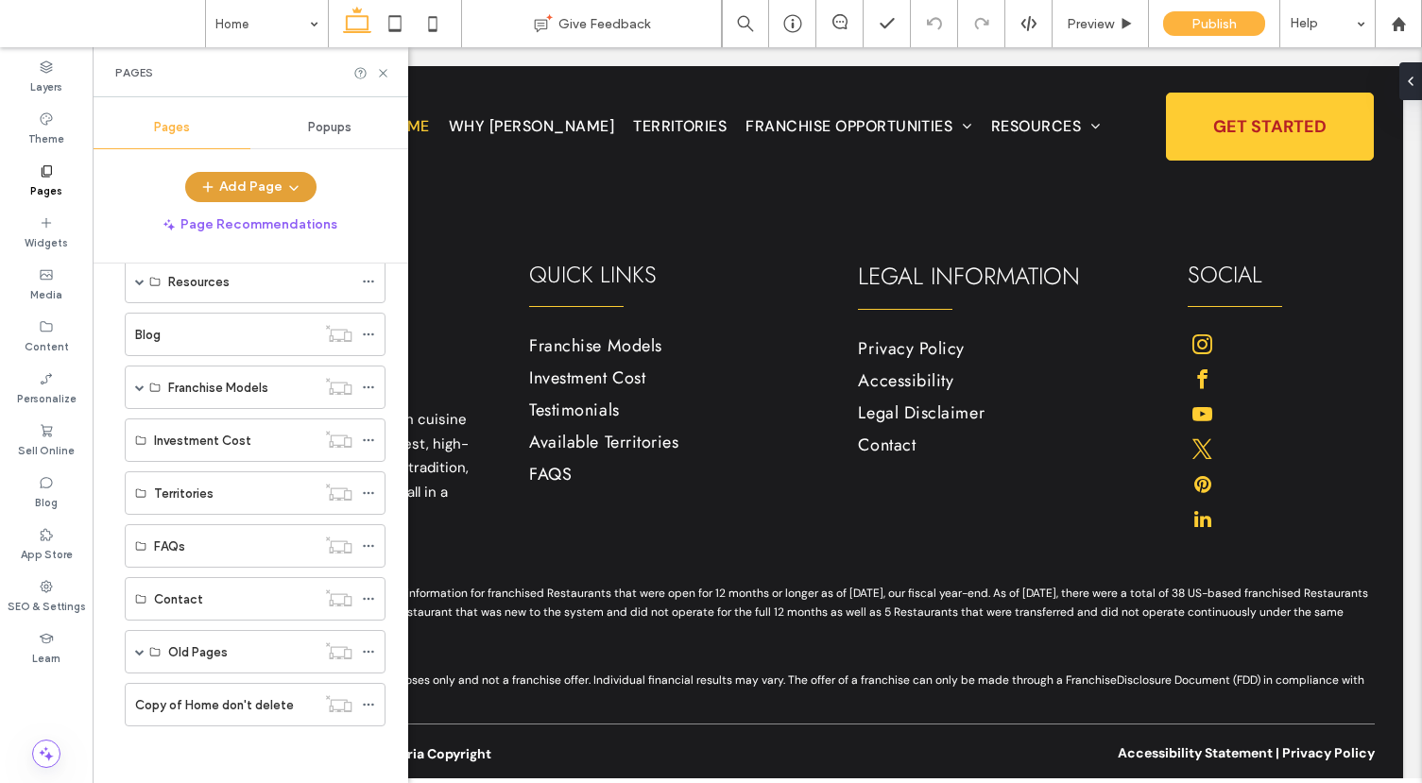
click at [244, 178] on button "Add Page" at bounding box center [250, 187] width 131 height 30
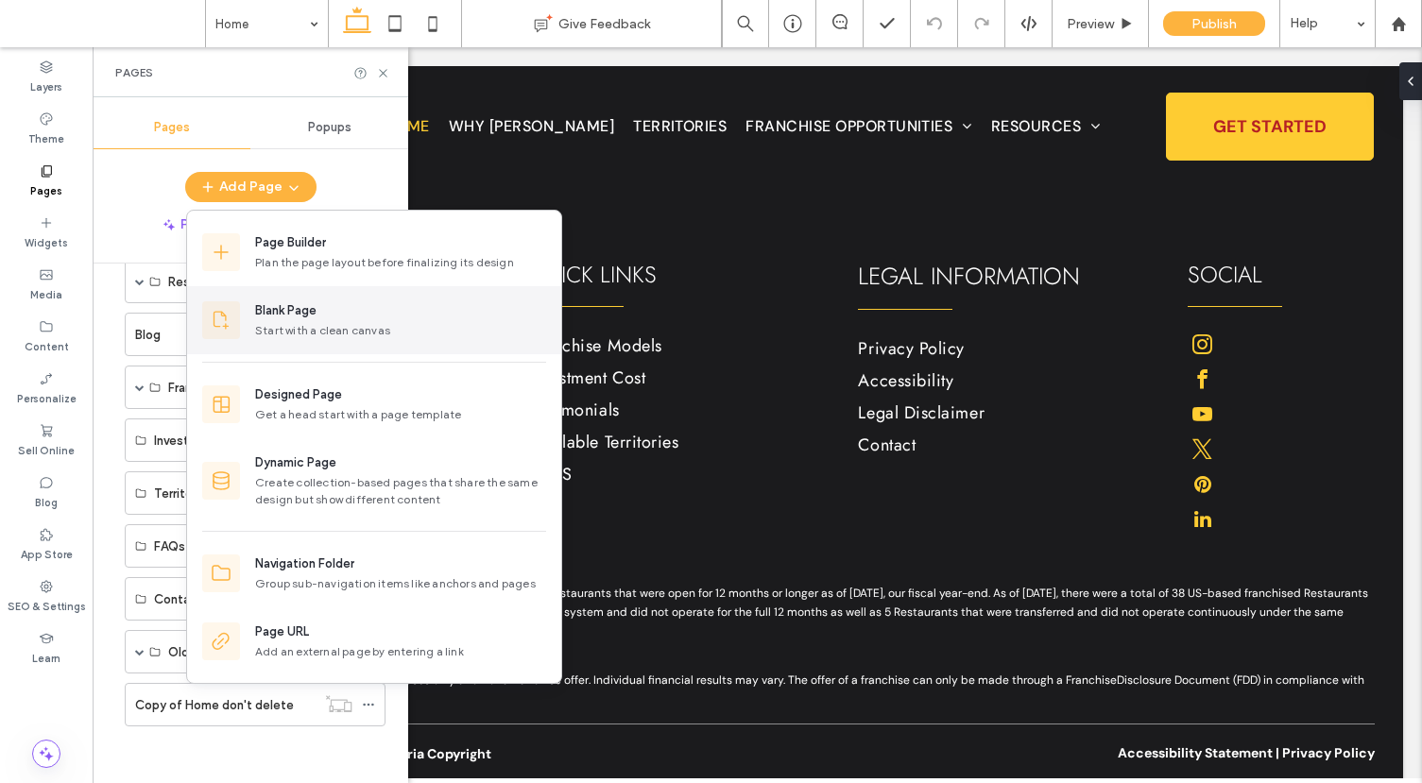
click at [299, 316] on div "Blank Page" at bounding box center [285, 310] width 61 height 19
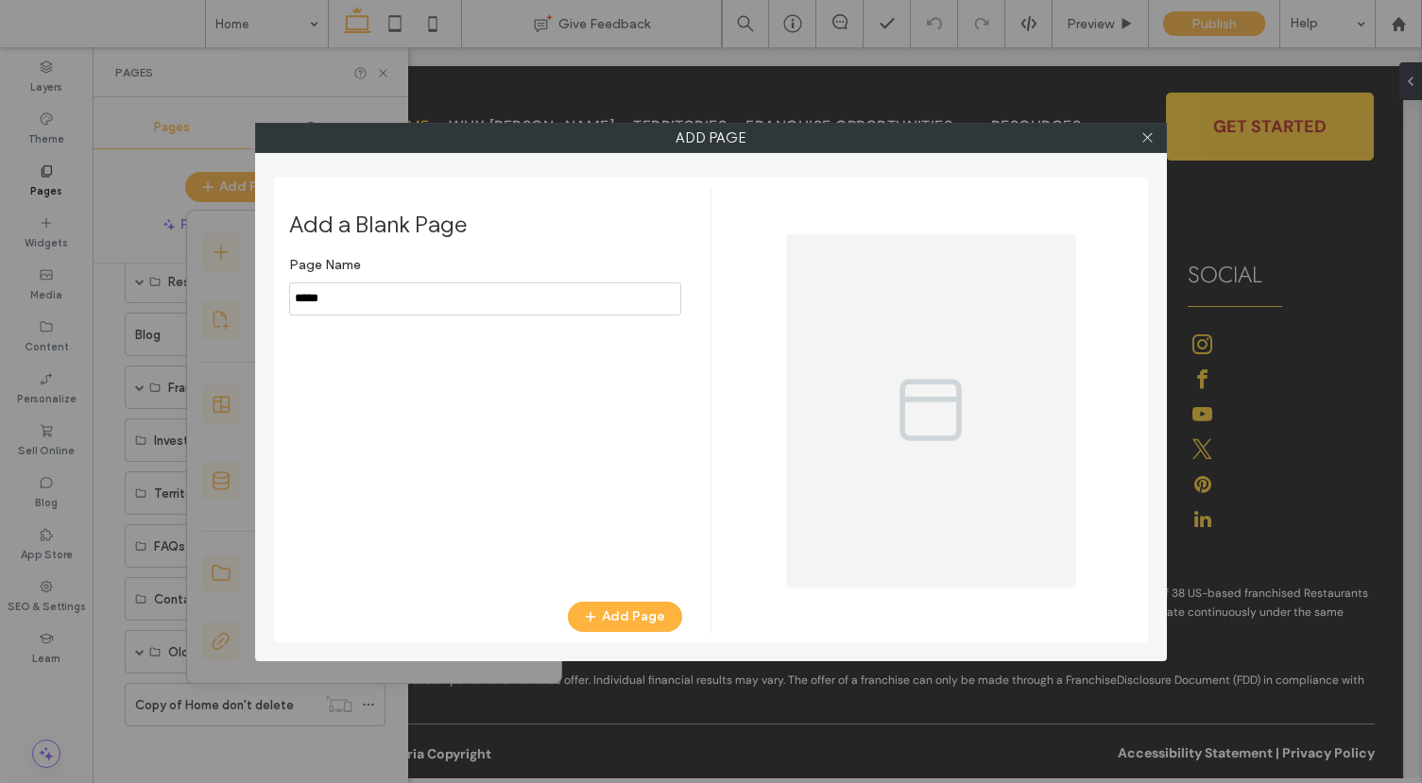
click at [320, 300] on input "notEmpty" at bounding box center [485, 299] width 392 height 33
type input "****"
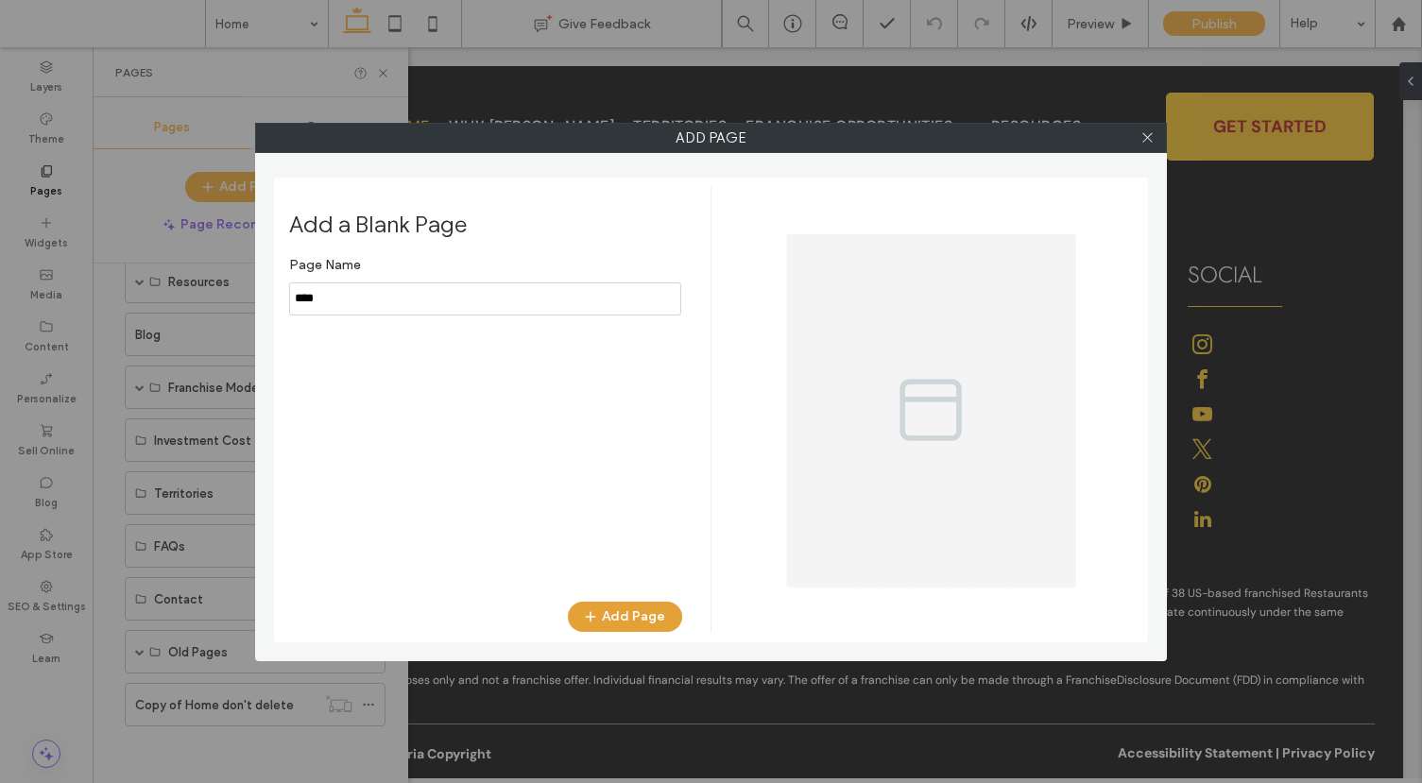
click at [632, 619] on button "Add Page" at bounding box center [625, 617] width 114 height 30
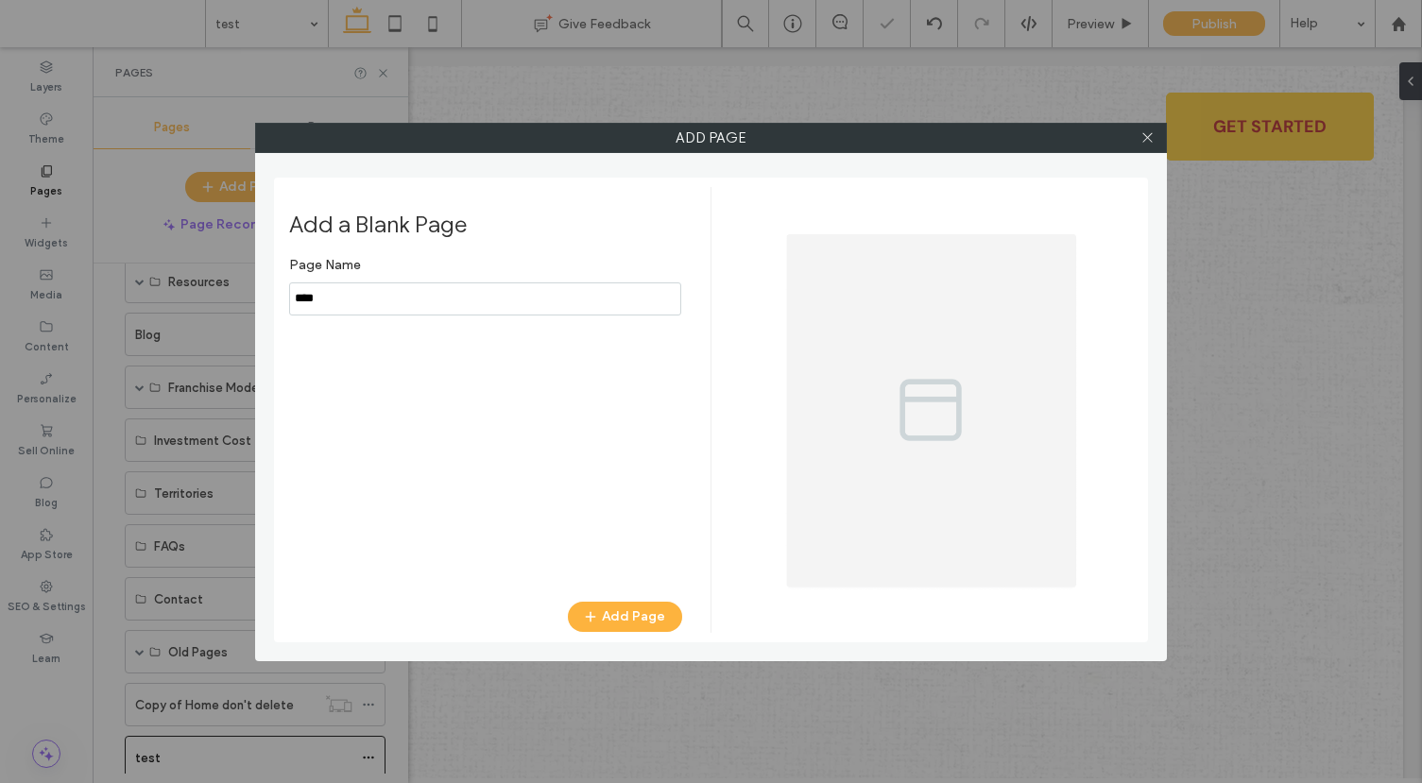
scroll to position [0, 0]
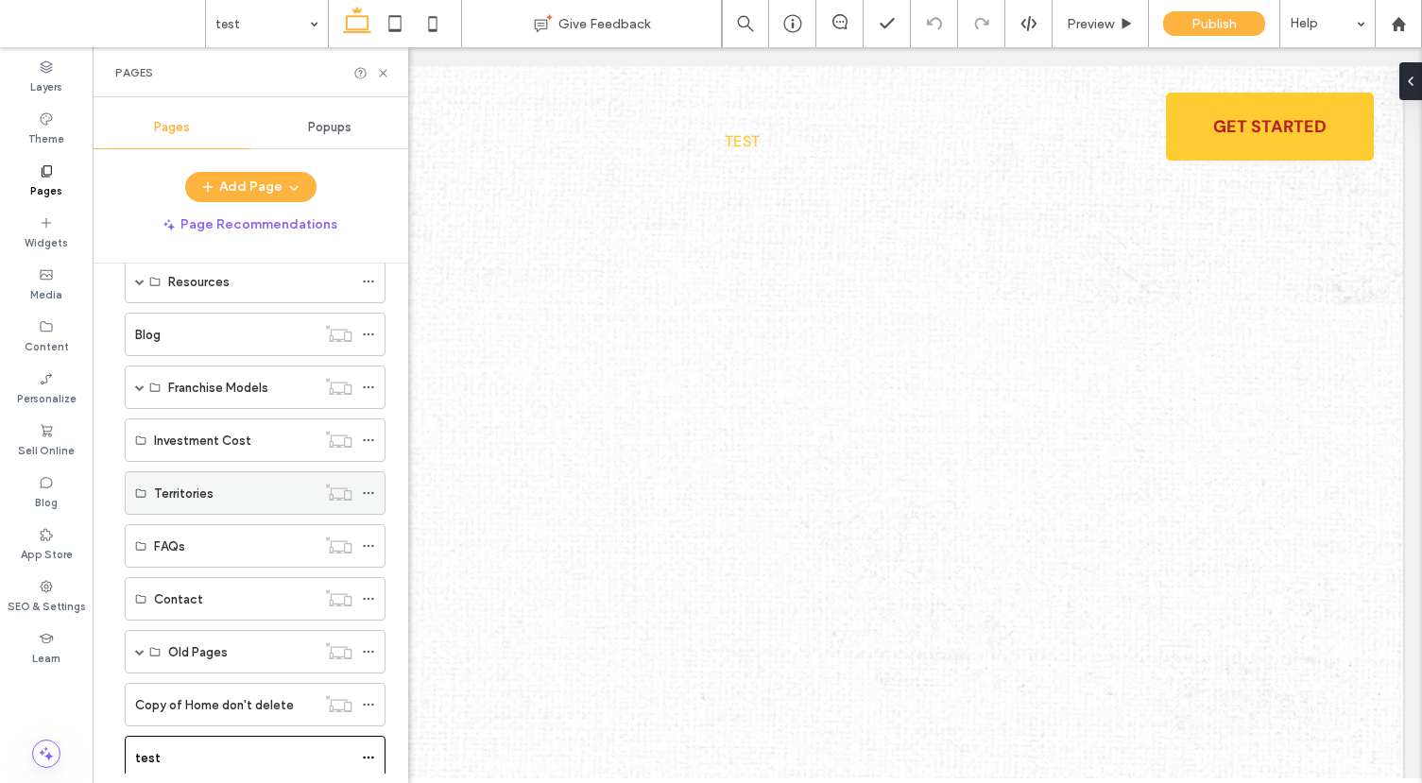
click at [165, 497] on label "Territories" at bounding box center [184, 493] width 60 height 33
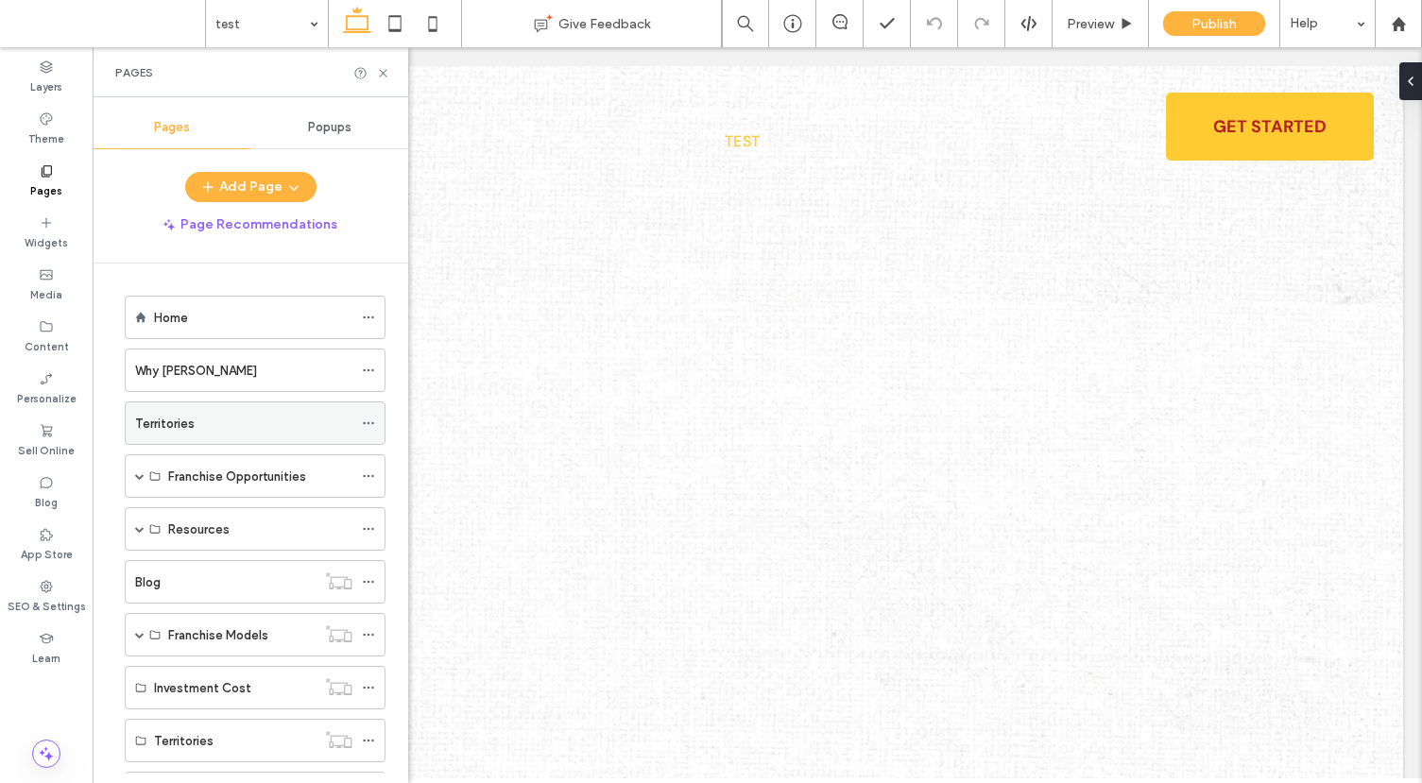
click at [199, 424] on div "Territories" at bounding box center [243, 424] width 217 height 20
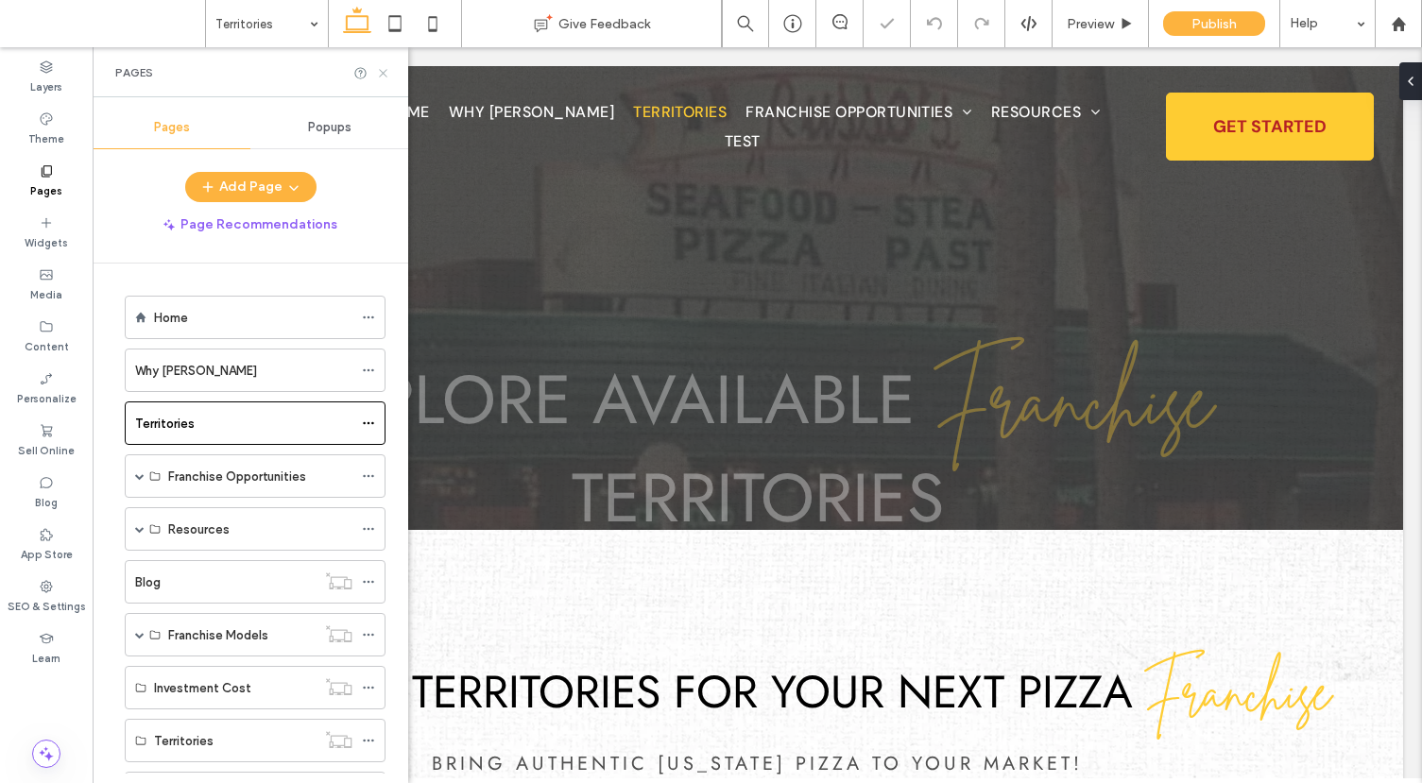
click at [385, 68] on icon at bounding box center [383, 73] width 14 height 14
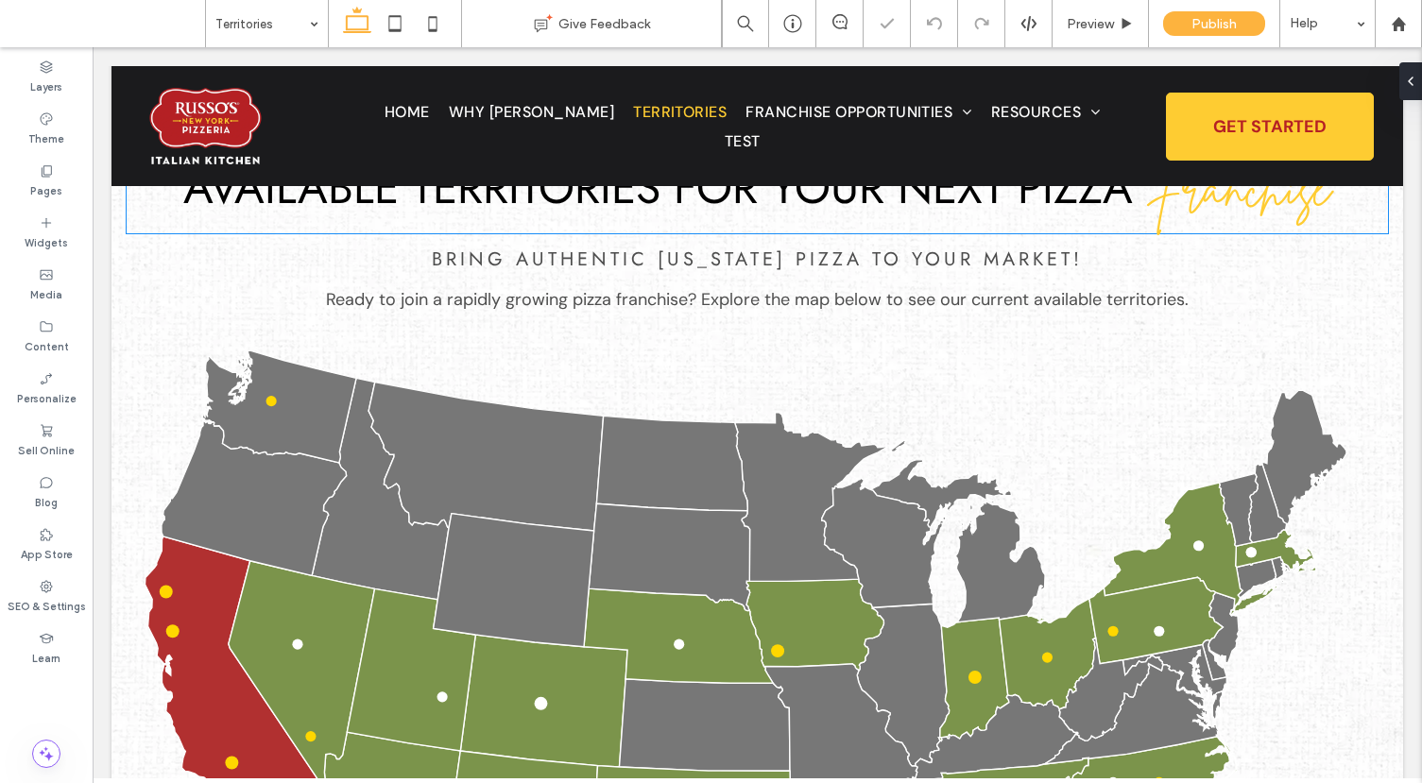
scroll to position [540, 0]
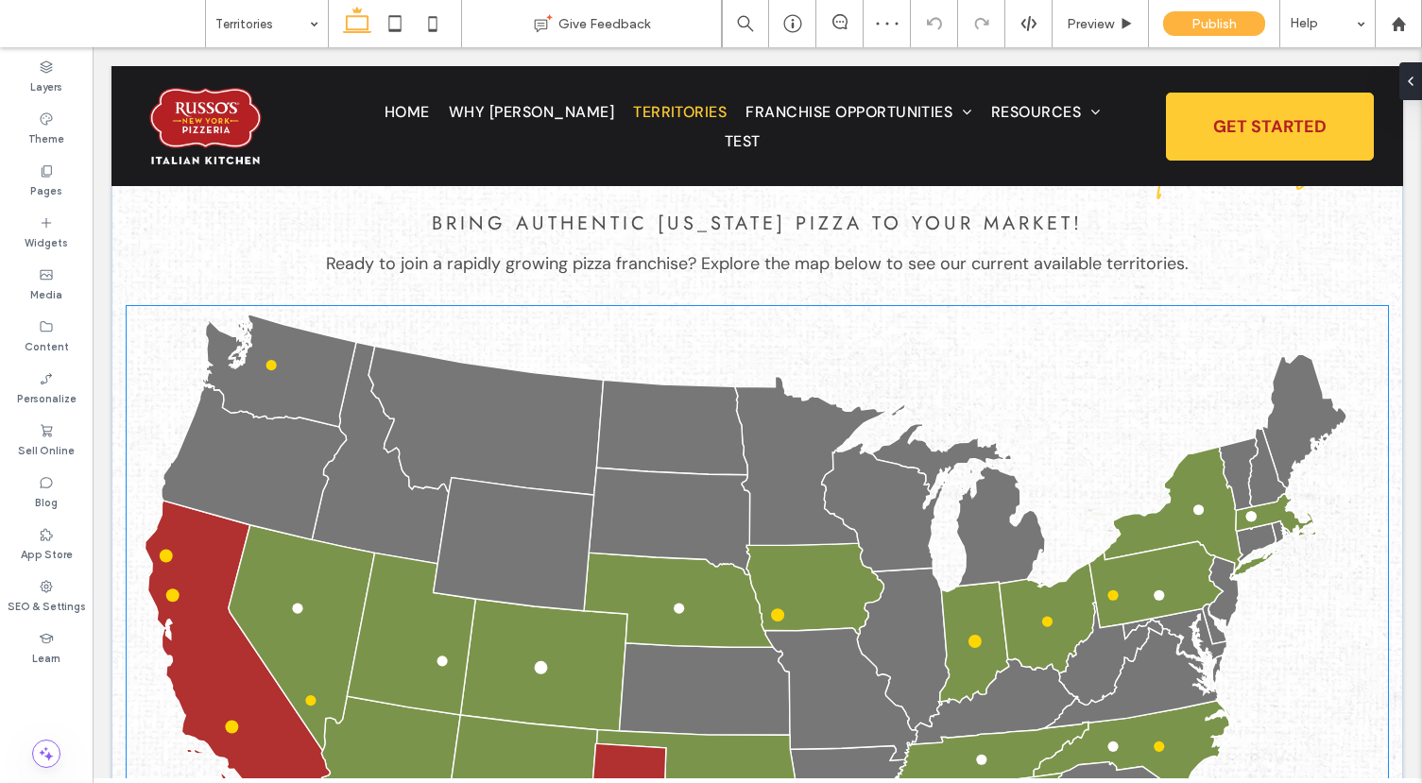
click at [153, 321] on icon at bounding box center [757, 696] width 1261 height 780
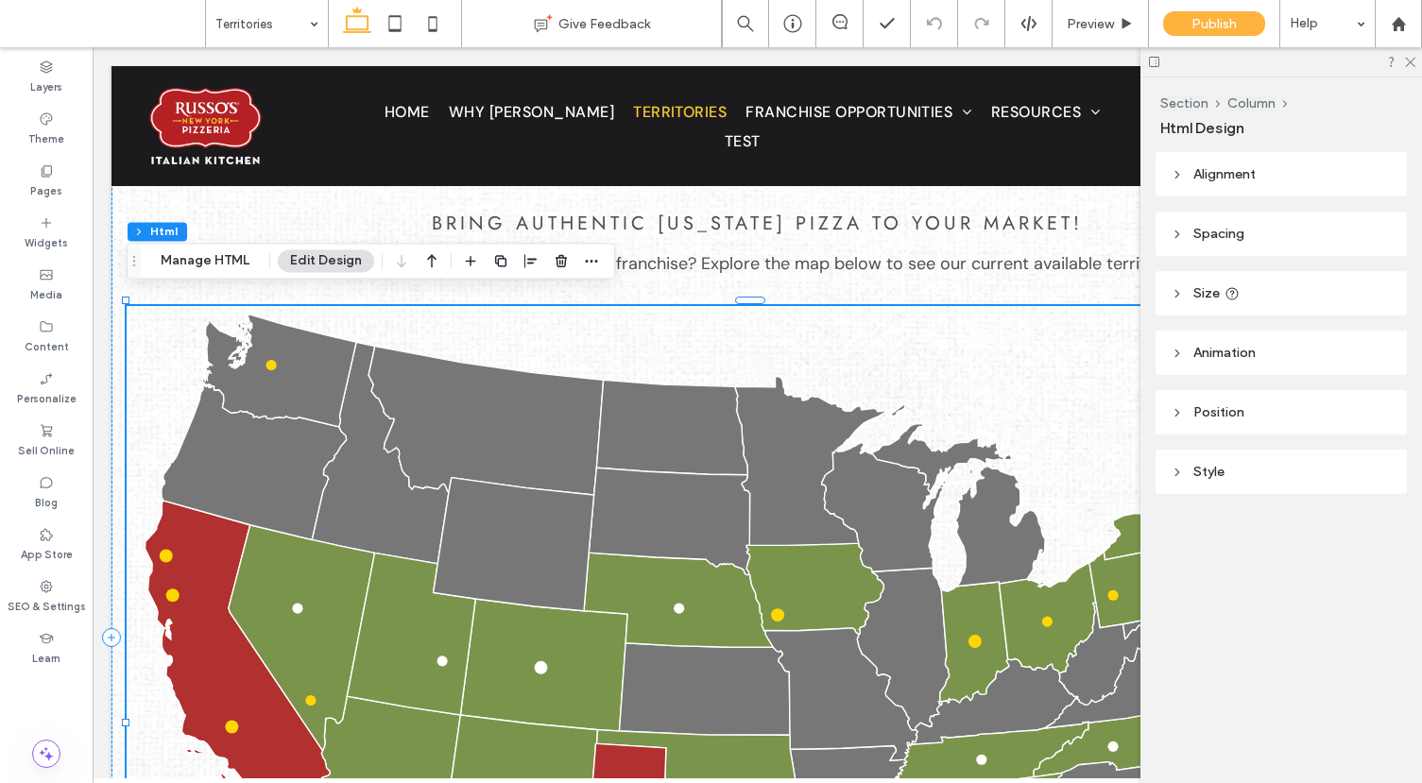
click at [153, 321] on icon at bounding box center [757, 696] width 1261 height 780
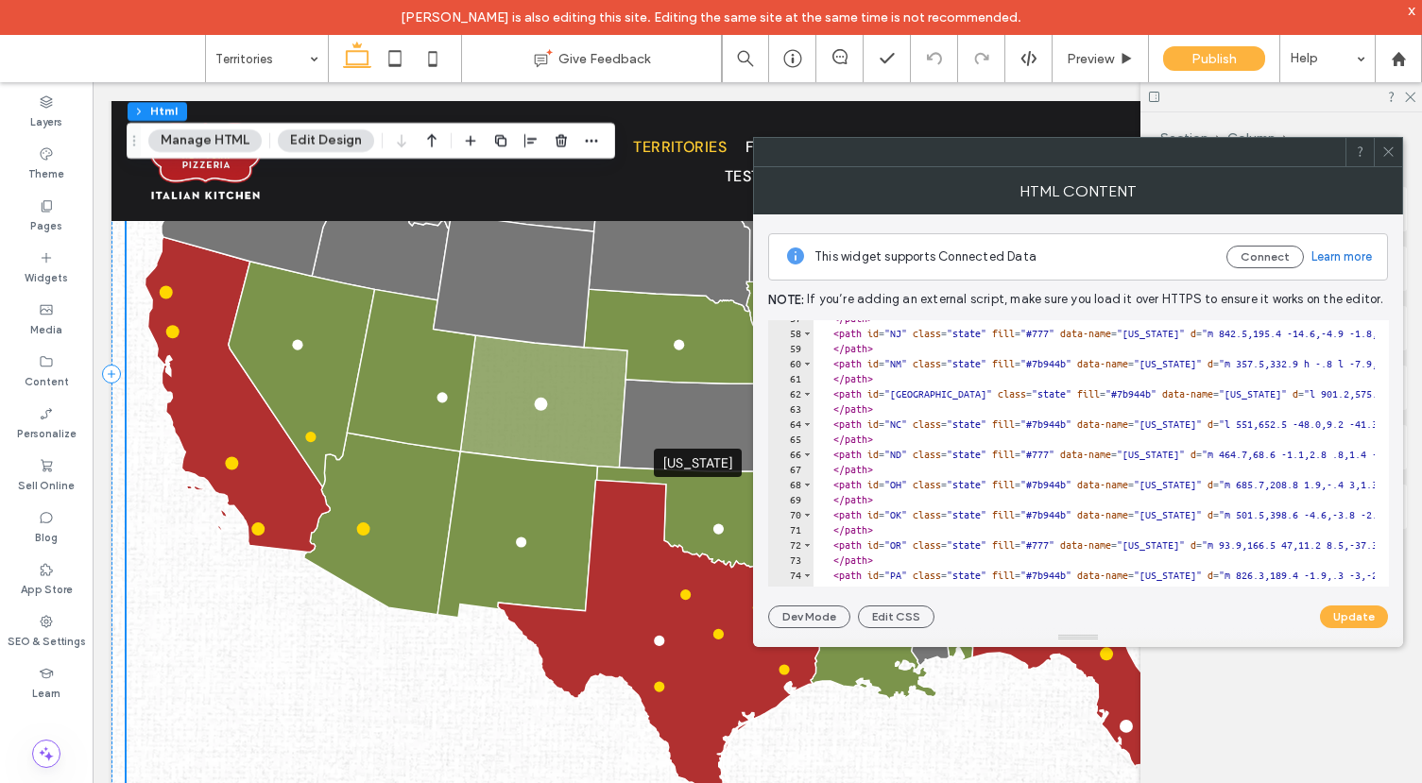
scroll to position [875, 0]
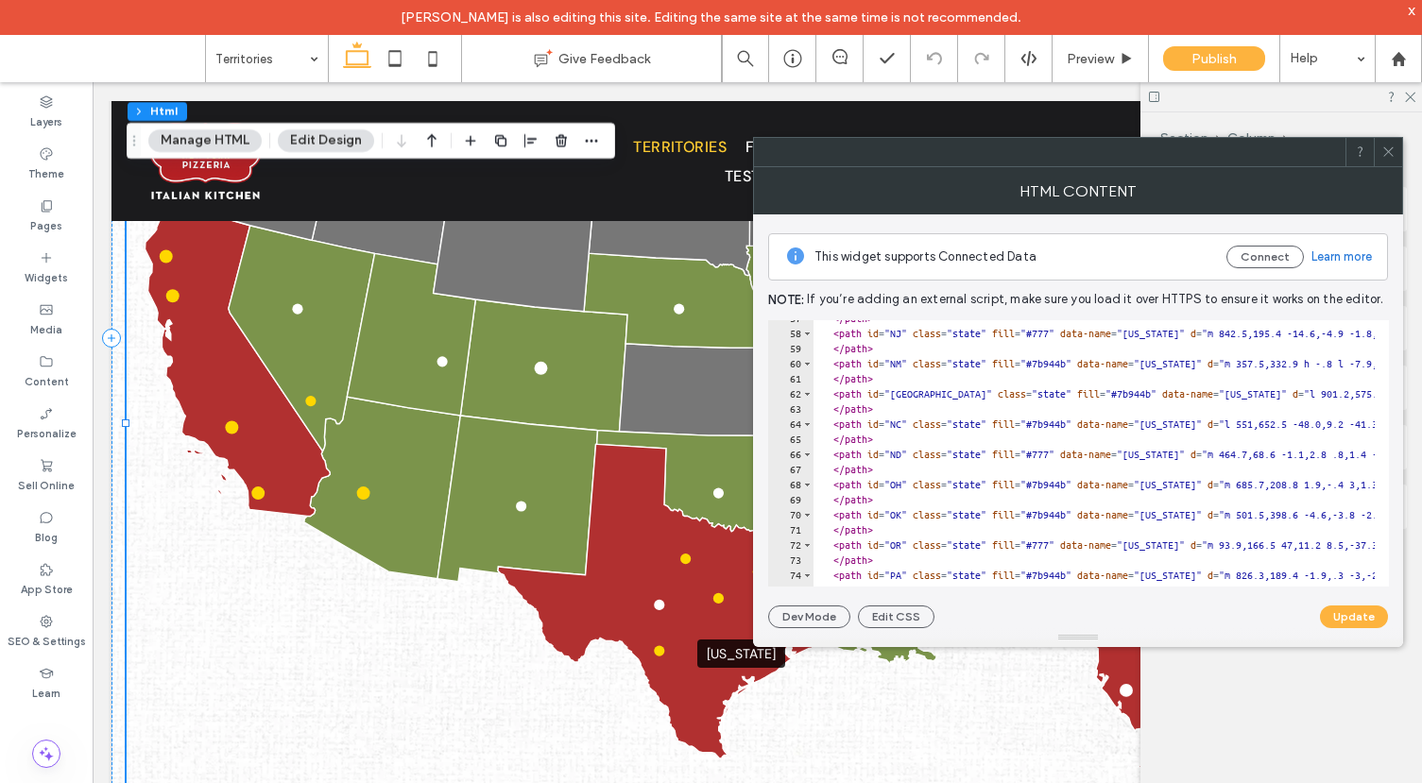
click at [654, 600] on circle at bounding box center [659, 605] width 10 height 10
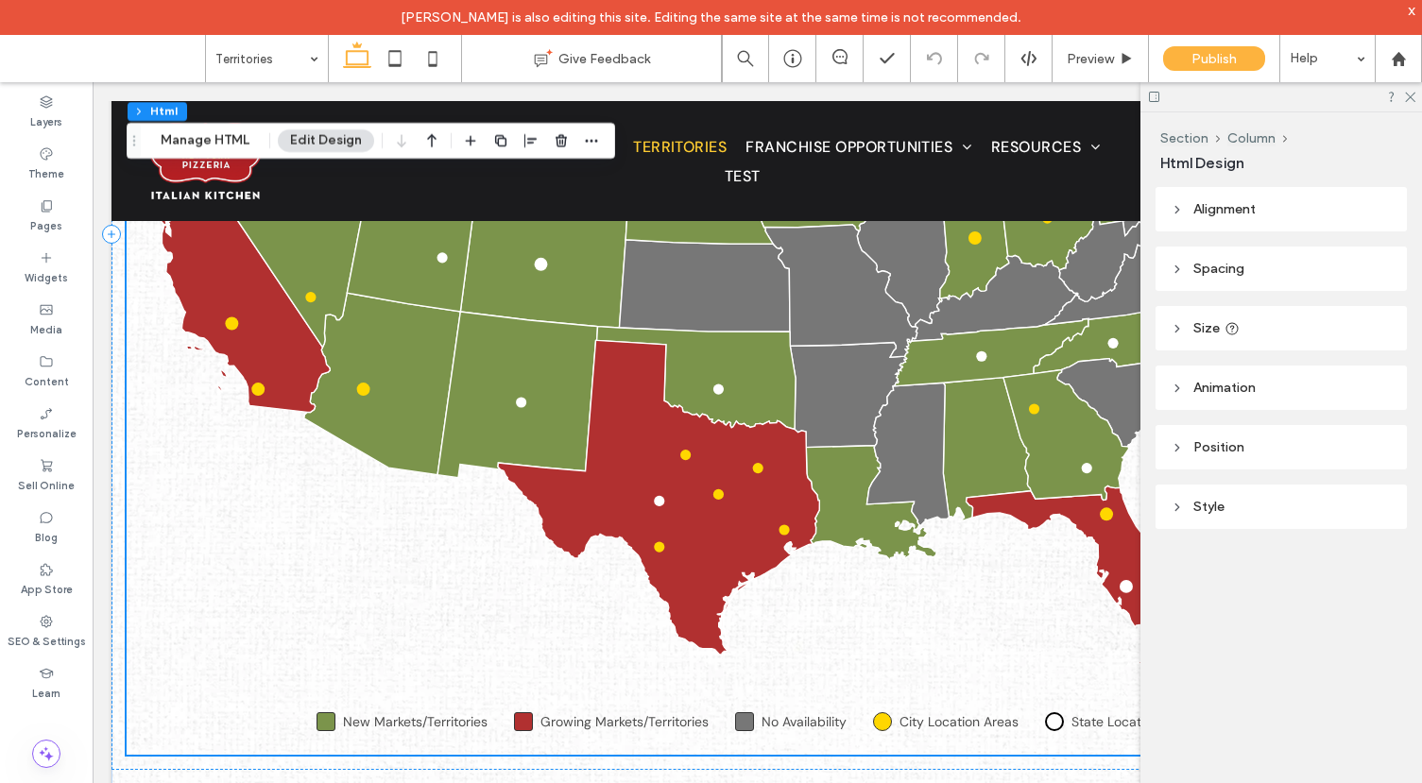
scroll to position [978, 0]
